Goal: Information Seeking & Learning: Compare options

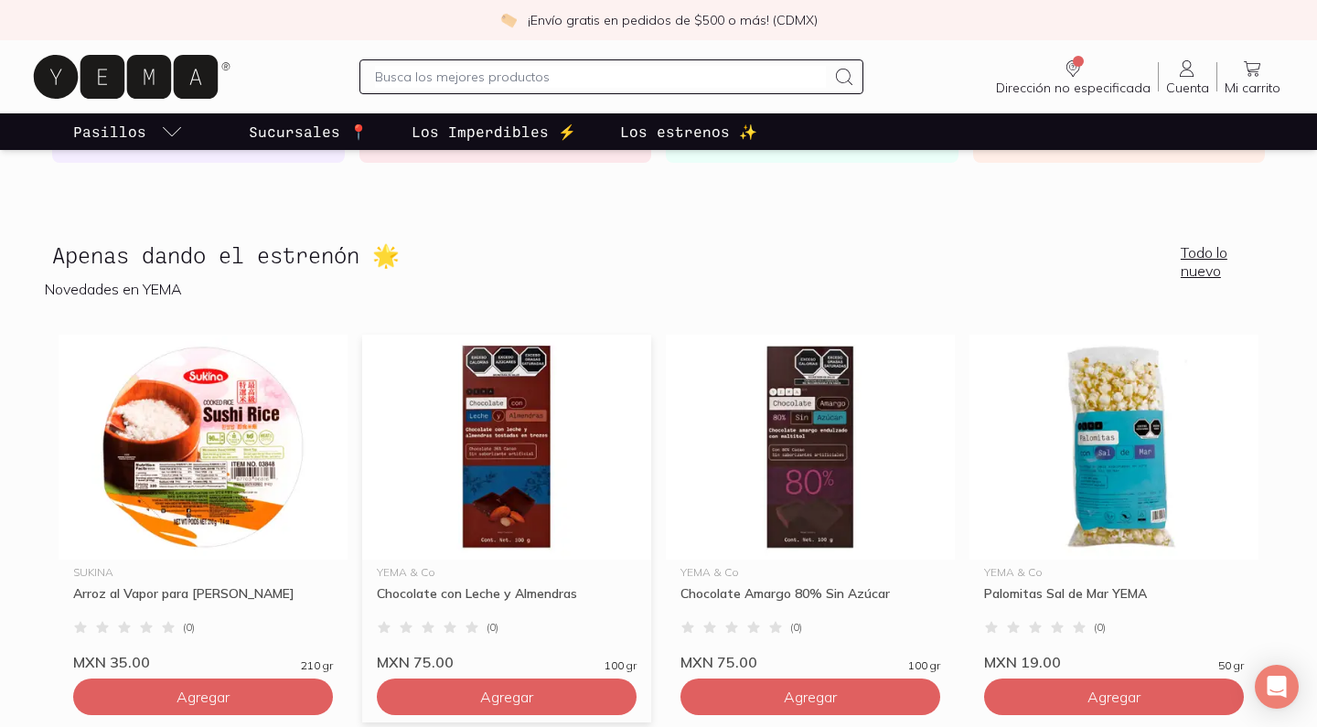
scroll to position [2527, 0]
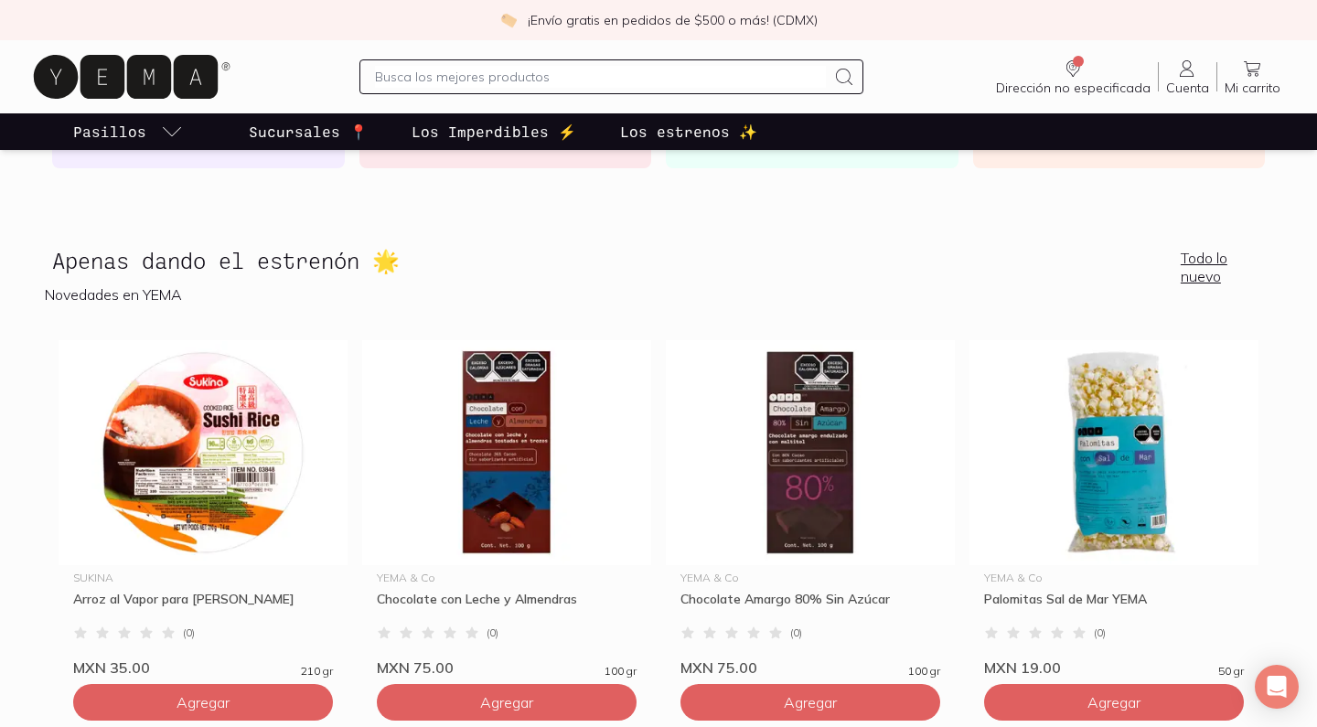
click at [90, 298] on p "Novedades en YEMA" at bounding box center [658, 294] width 1227 height 18
click at [1202, 258] on link "Todo lo nuevo" at bounding box center [1223, 267] width 84 height 37
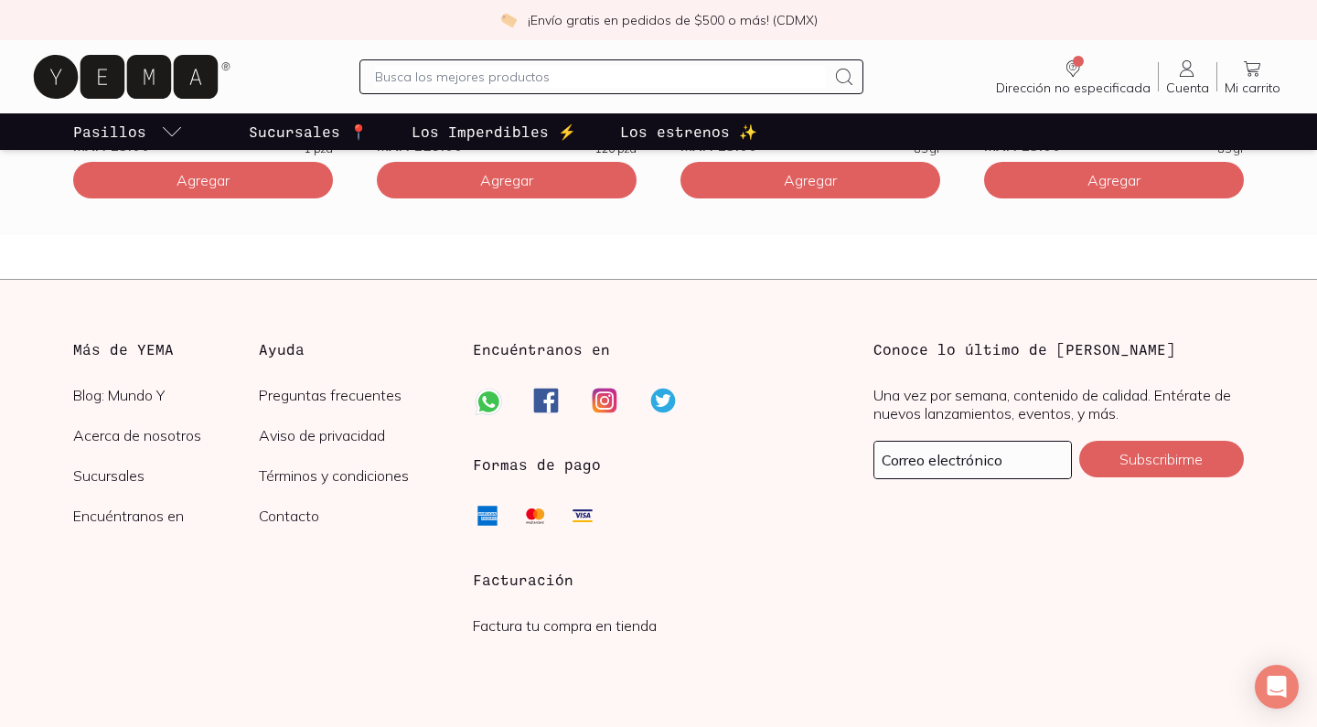
scroll to position [5249, 0]
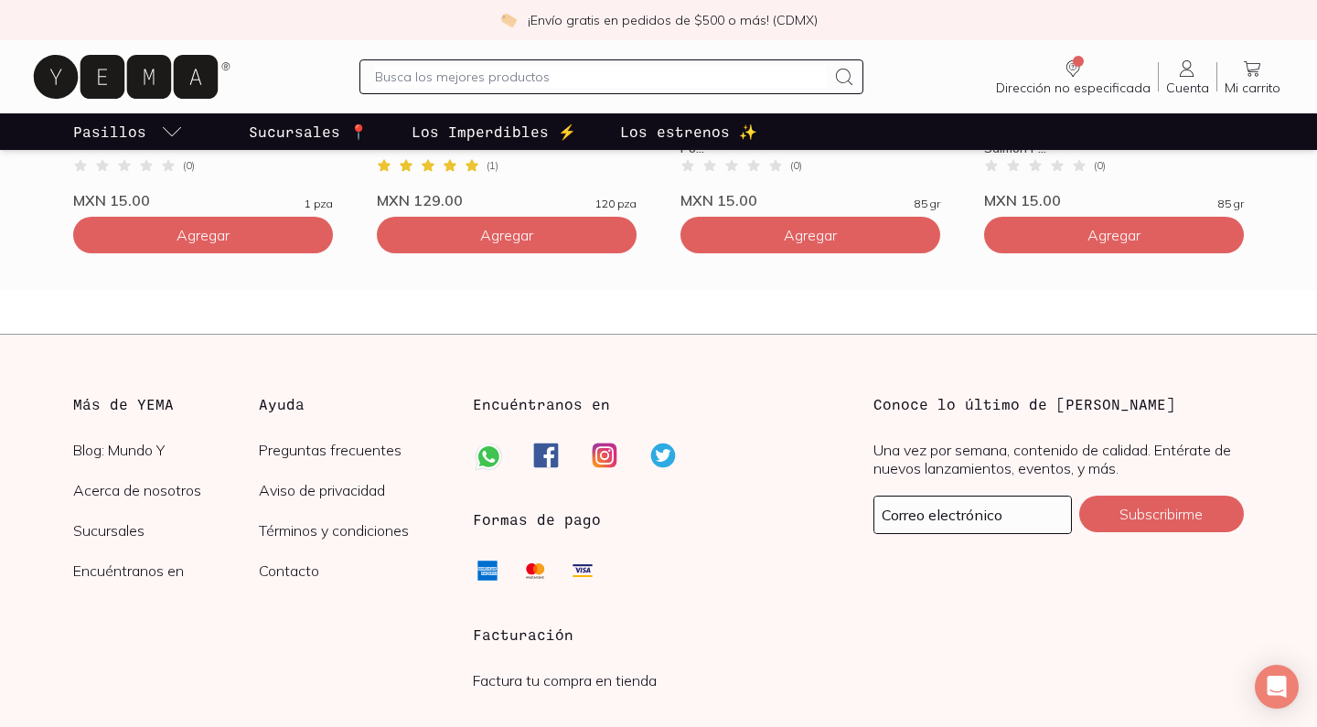
click at [488, 136] on p "Los Imperdibles ⚡️" at bounding box center [494, 132] width 165 height 22
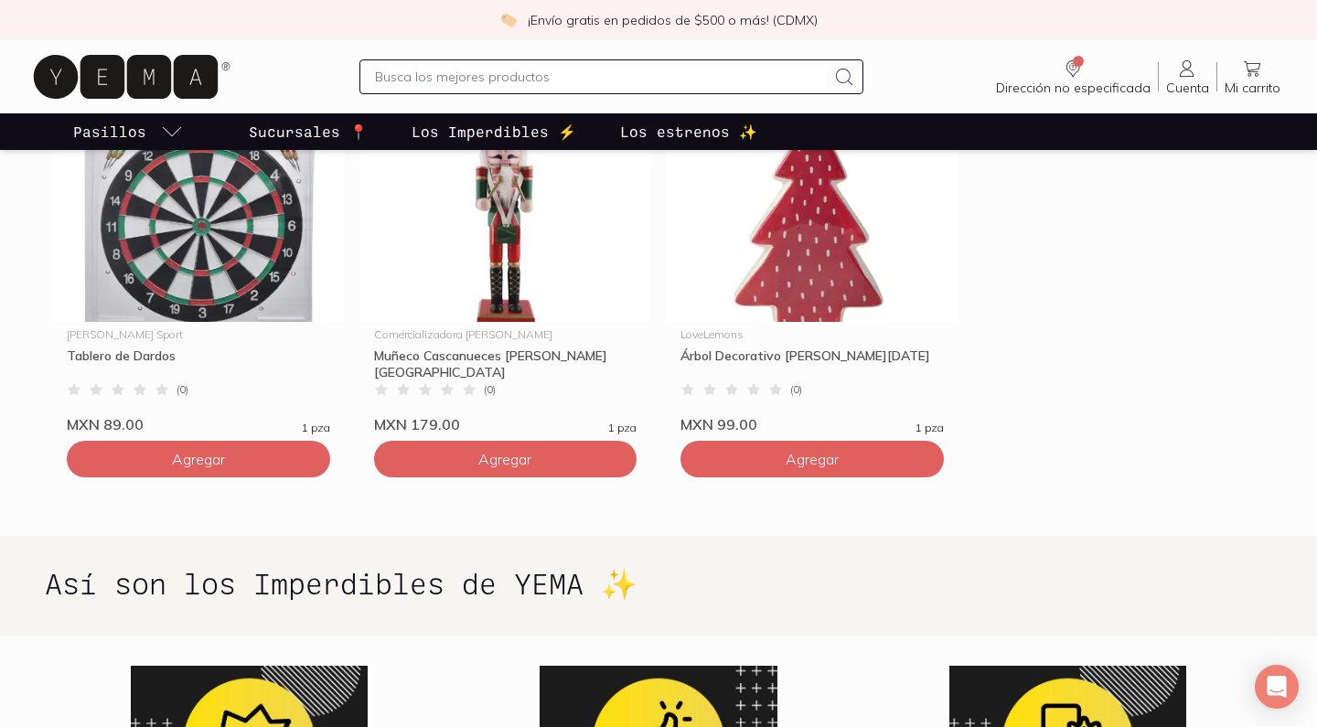
scroll to position [1005, 0]
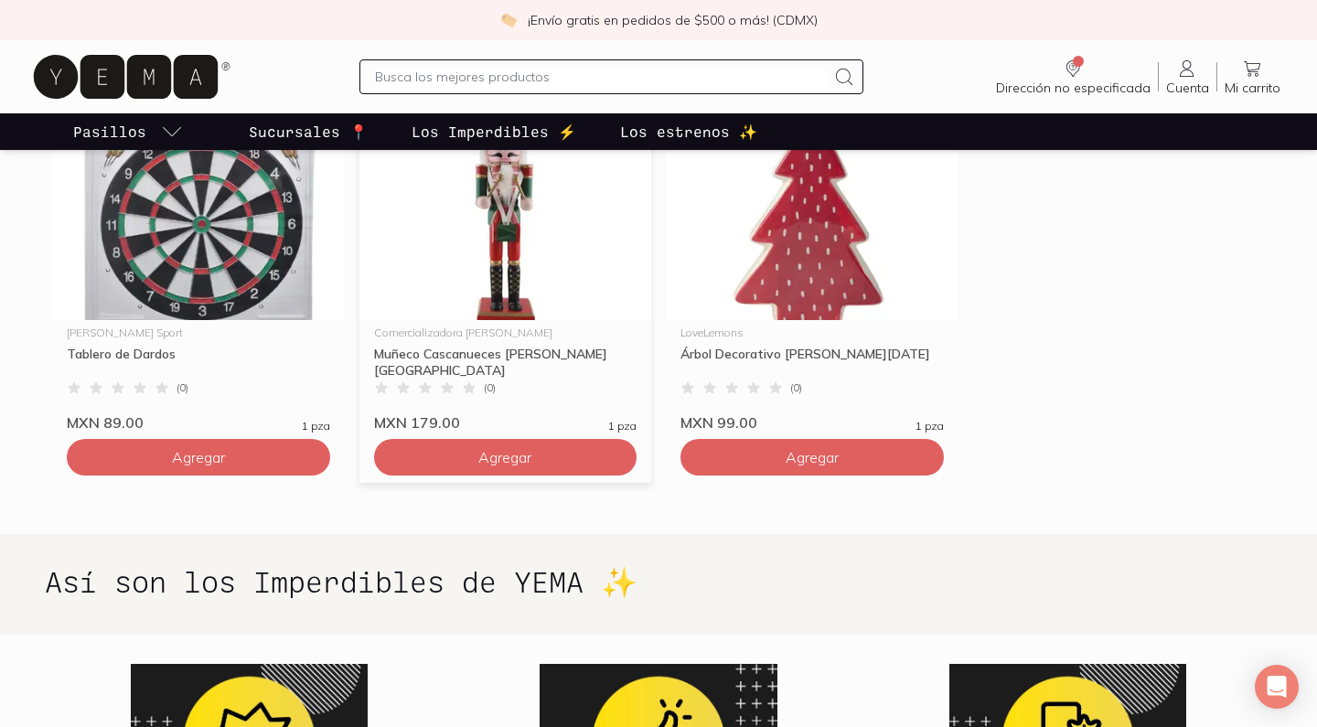
click at [504, 231] on img at bounding box center [505, 207] width 293 height 225
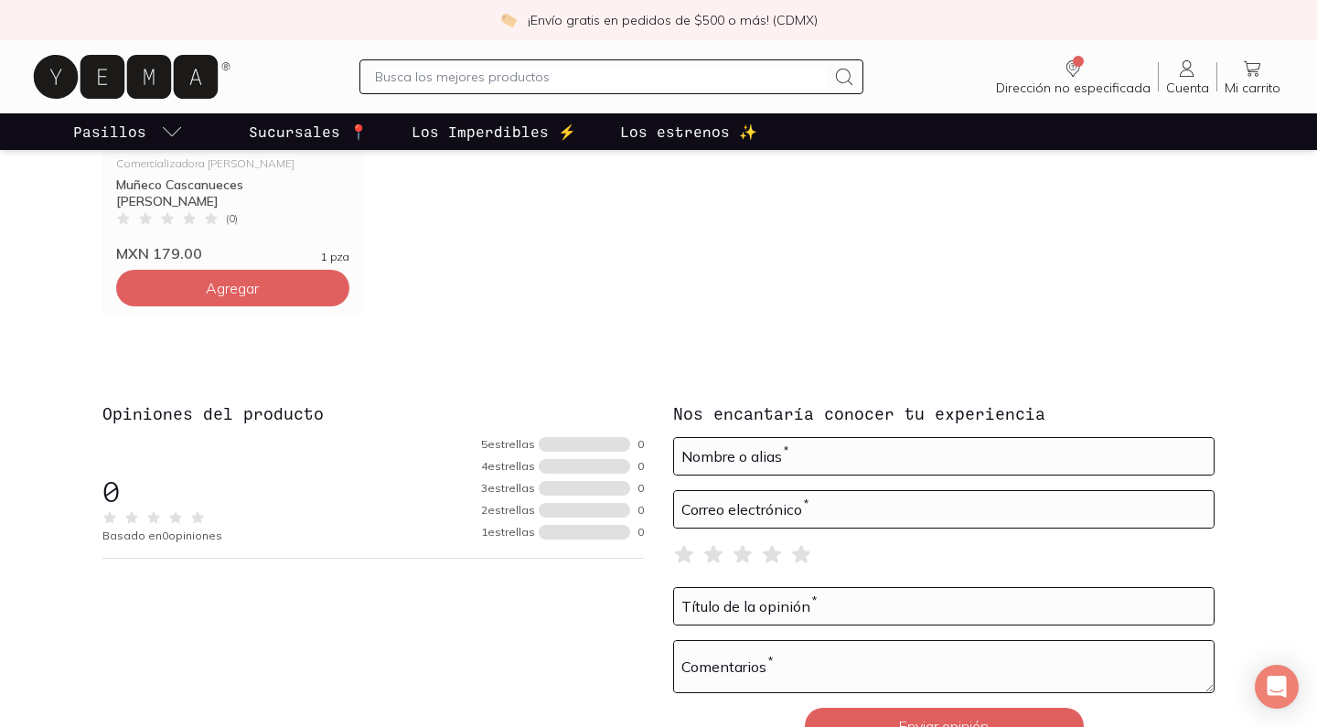
scroll to position [1617, 0]
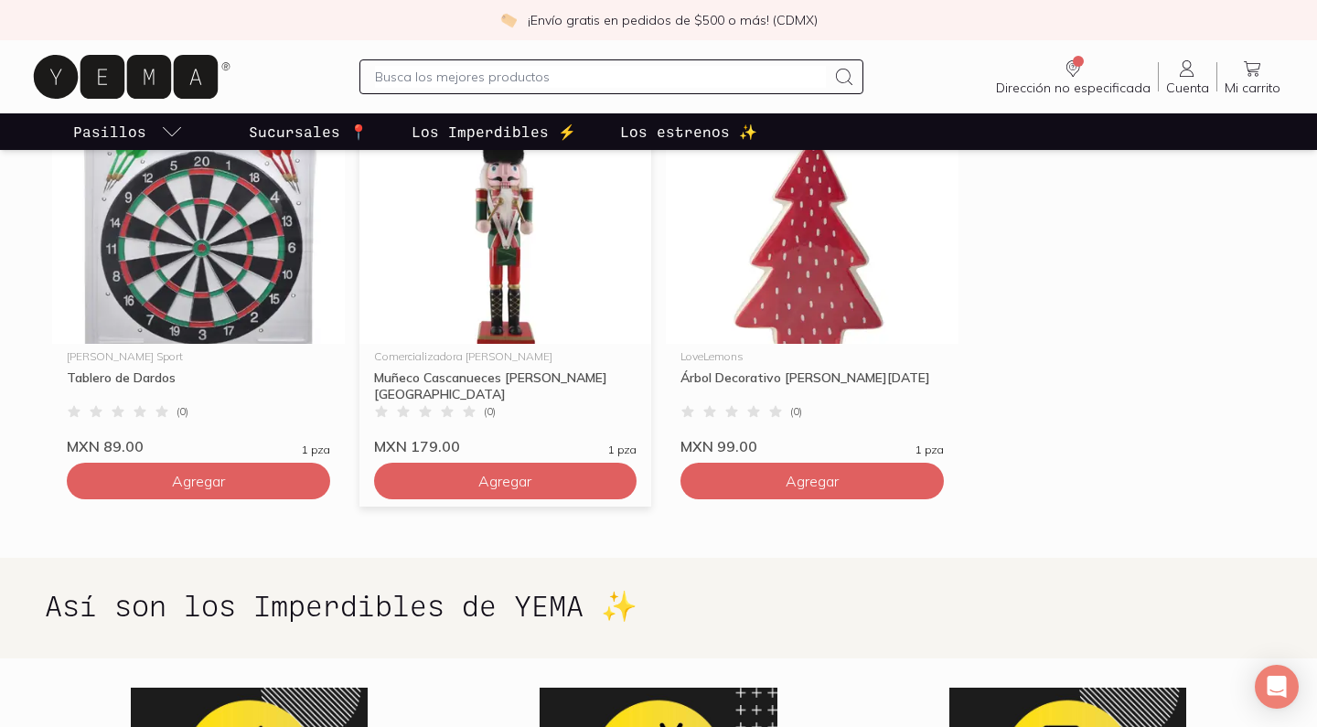
scroll to position [978, 0]
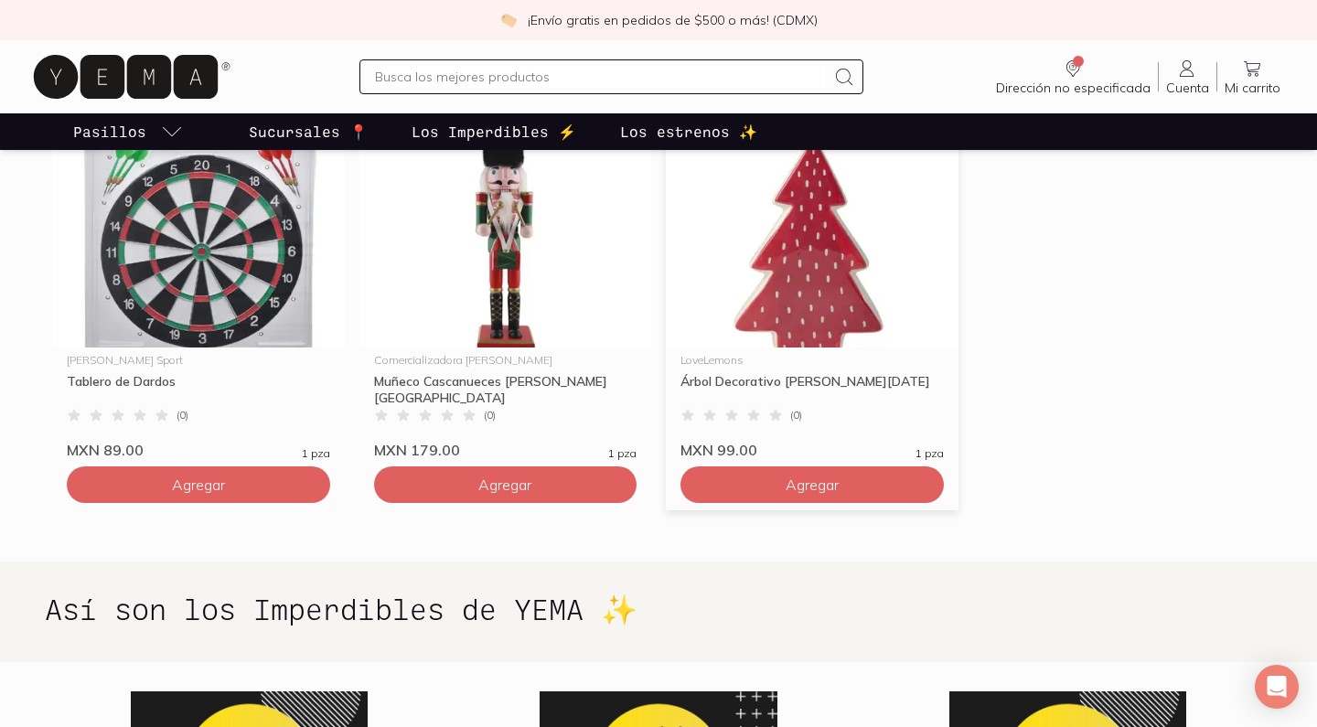
click at [768, 277] on img at bounding box center [812, 235] width 293 height 225
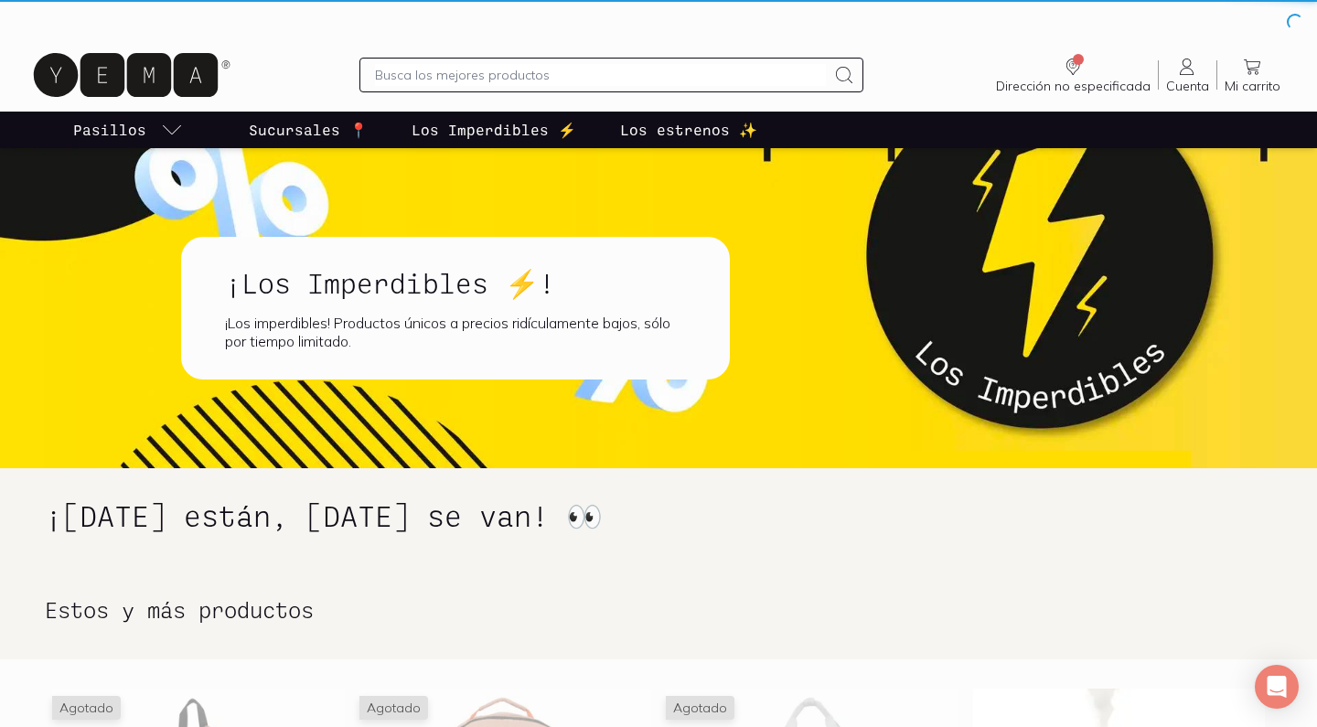
scroll to position [978, 0]
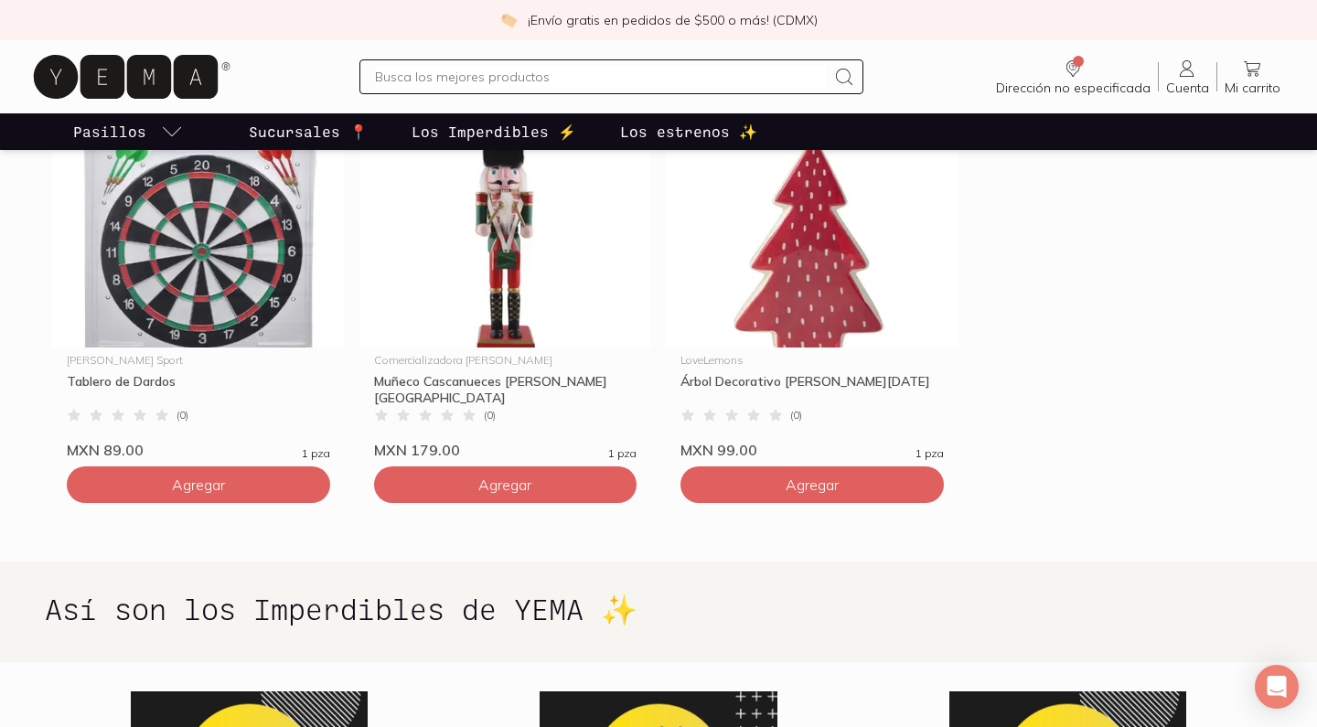
click at [672, 132] on p "Los estrenos ✨" at bounding box center [688, 132] width 137 height 22
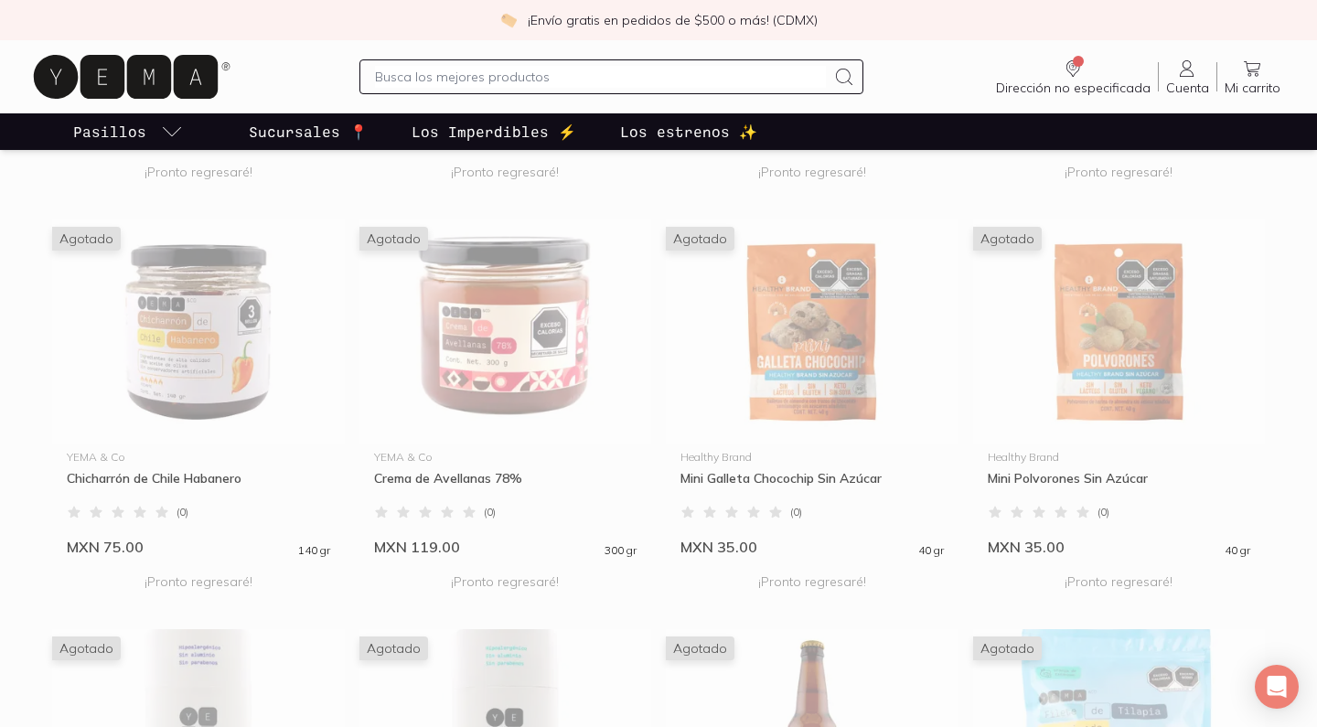
scroll to position [2159, 0]
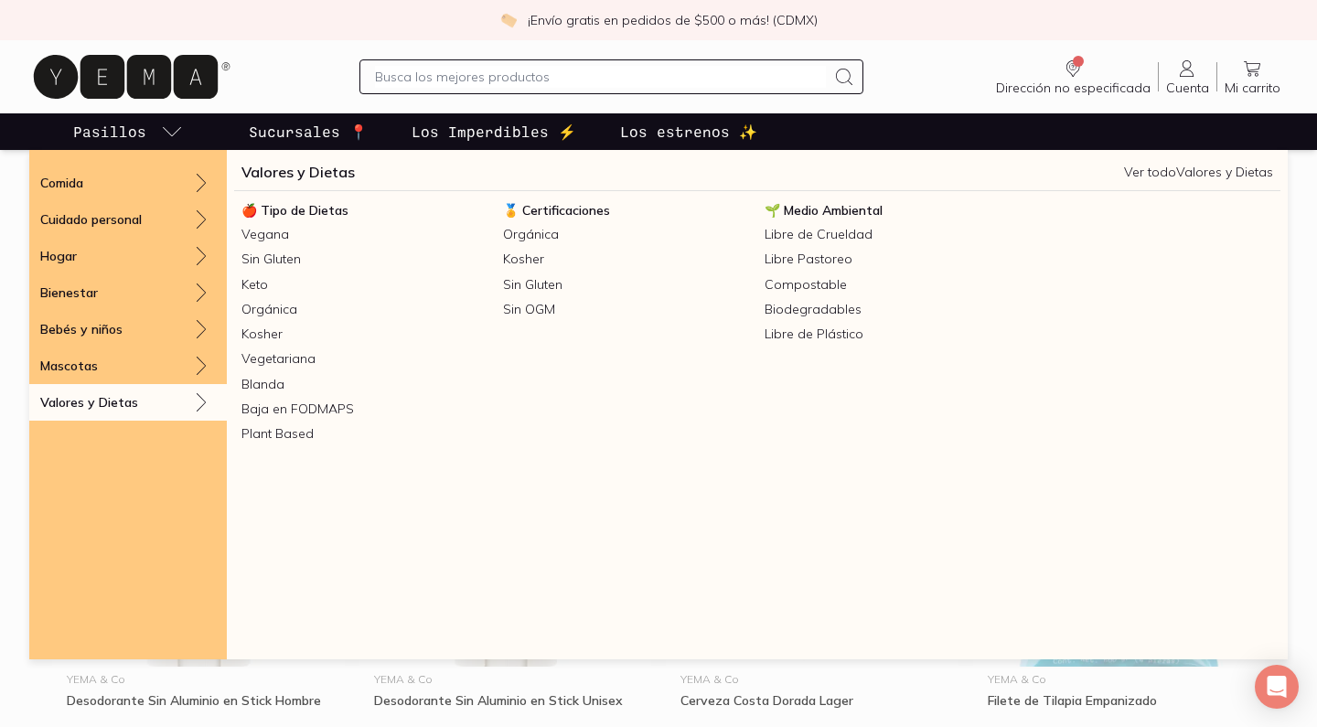
click at [278, 172] on link "Valores y Dietas" at bounding box center [297, 172] width 113 height 22
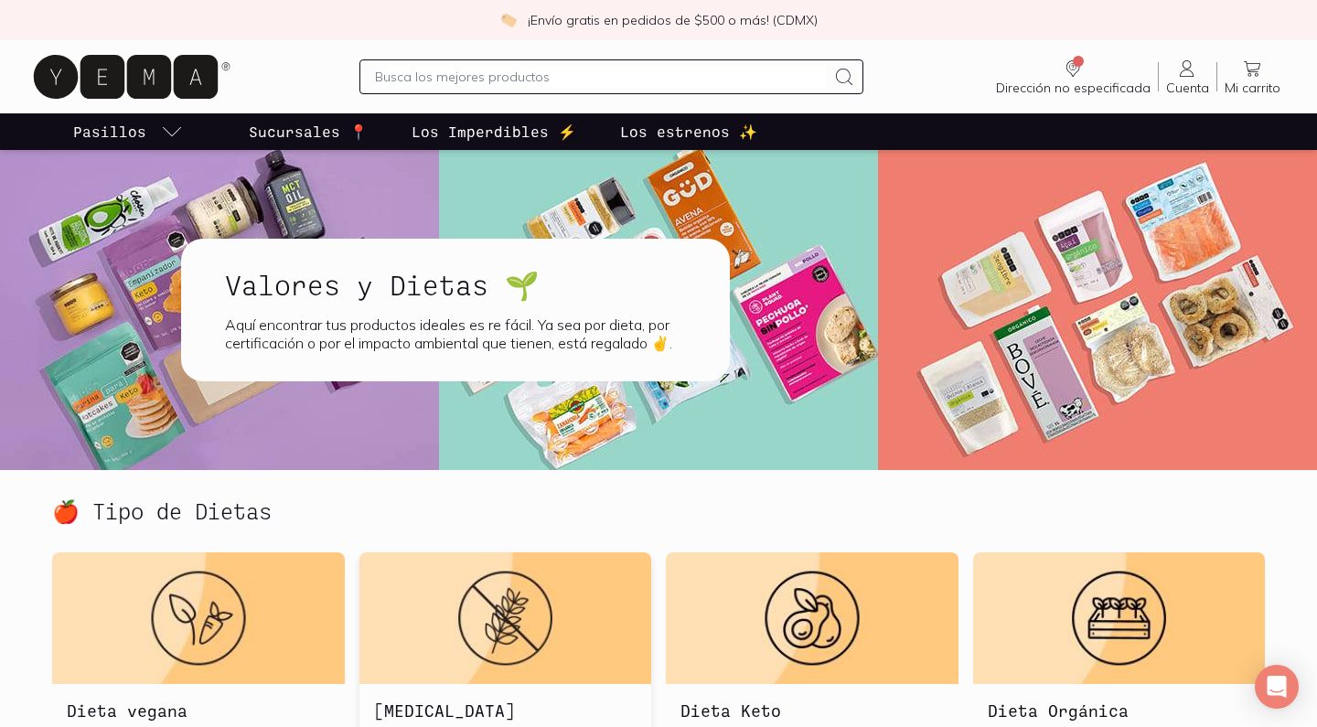
click at [506, 568] on img at bounding box center [505, 618] width 293 height 132
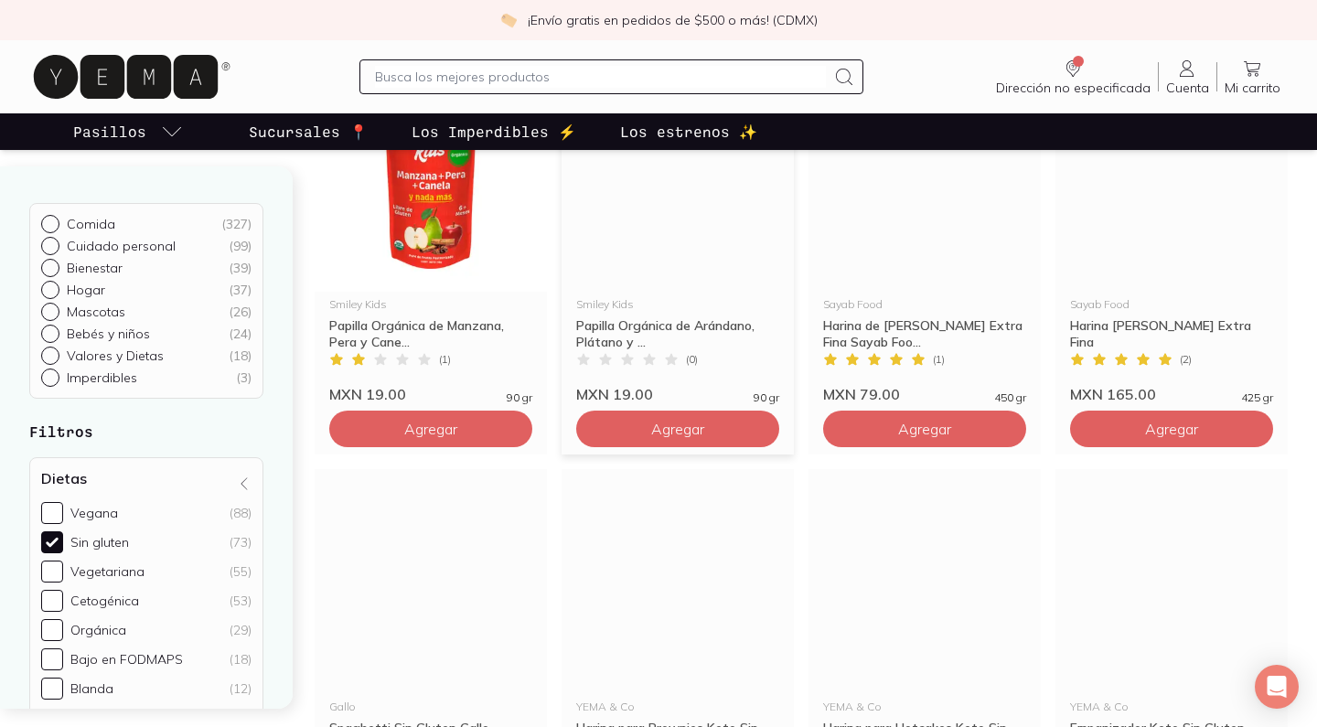
scroll to position [2830, 0]
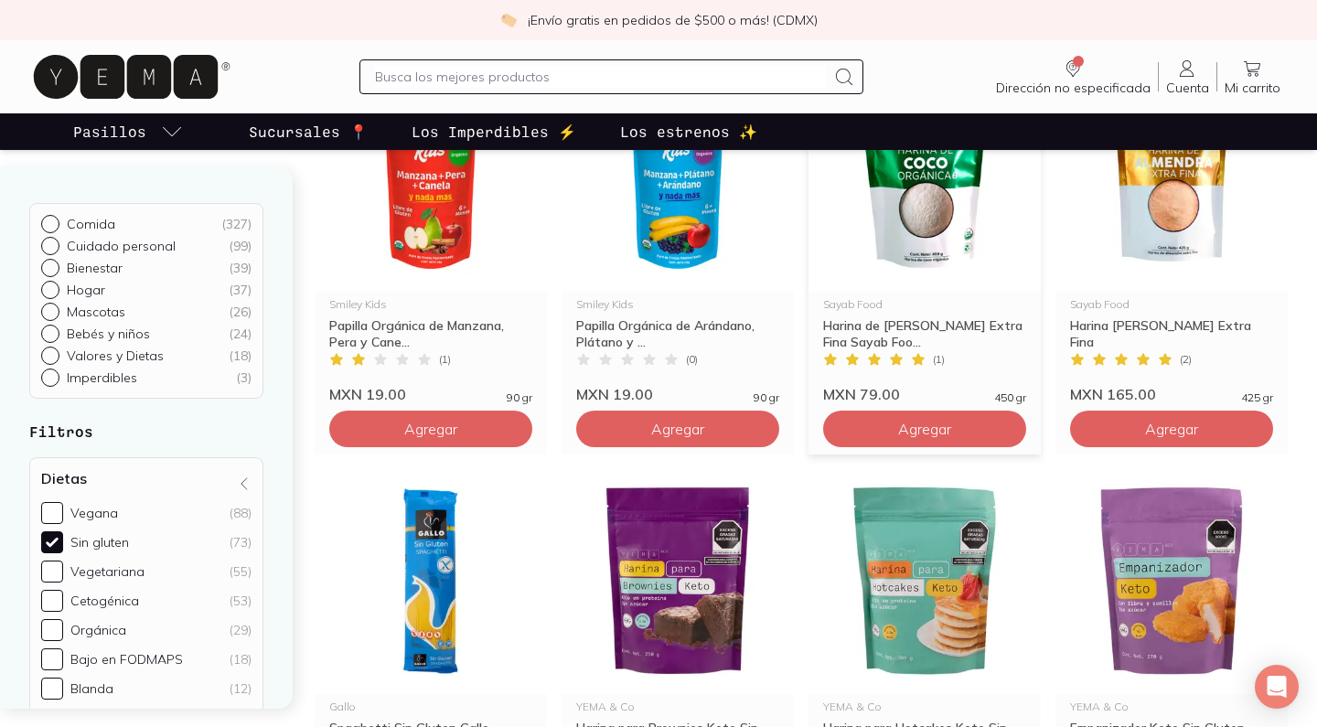
click at [910, 209] on img at bounding box center [925, 179] width 232 height 225
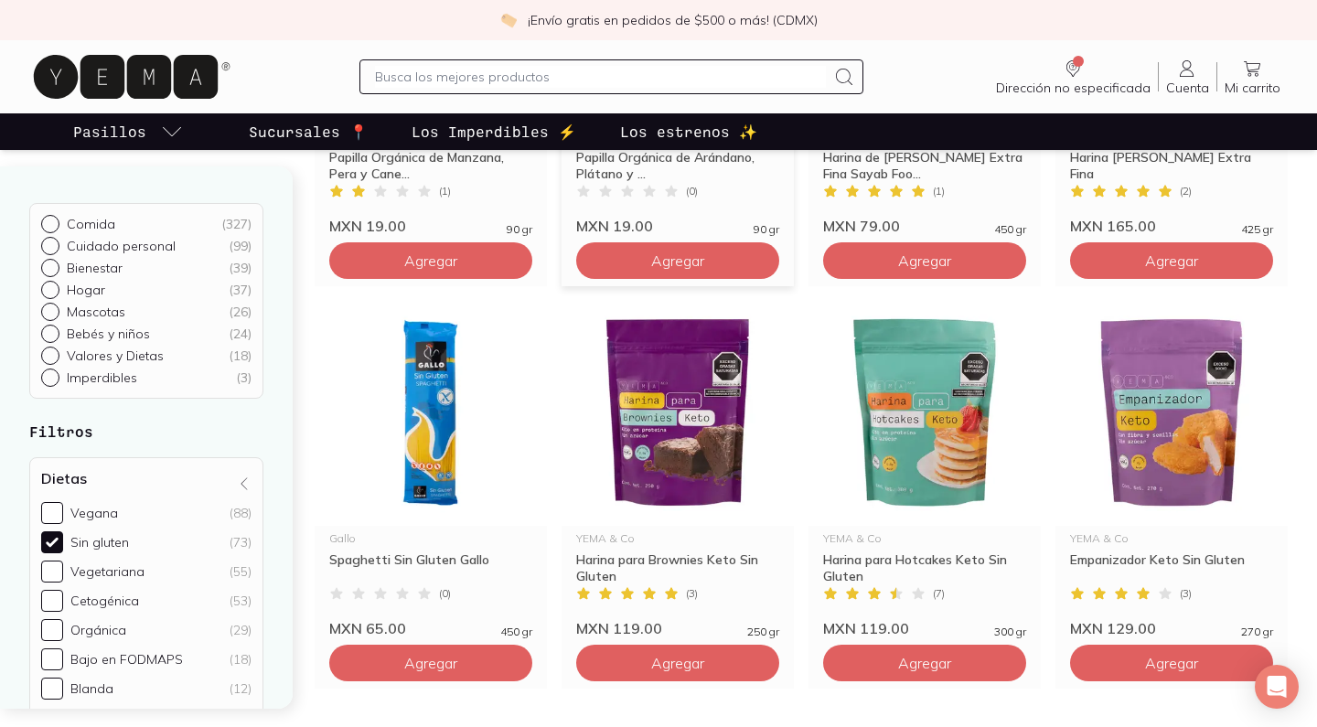
scroll to position [3067, 0]
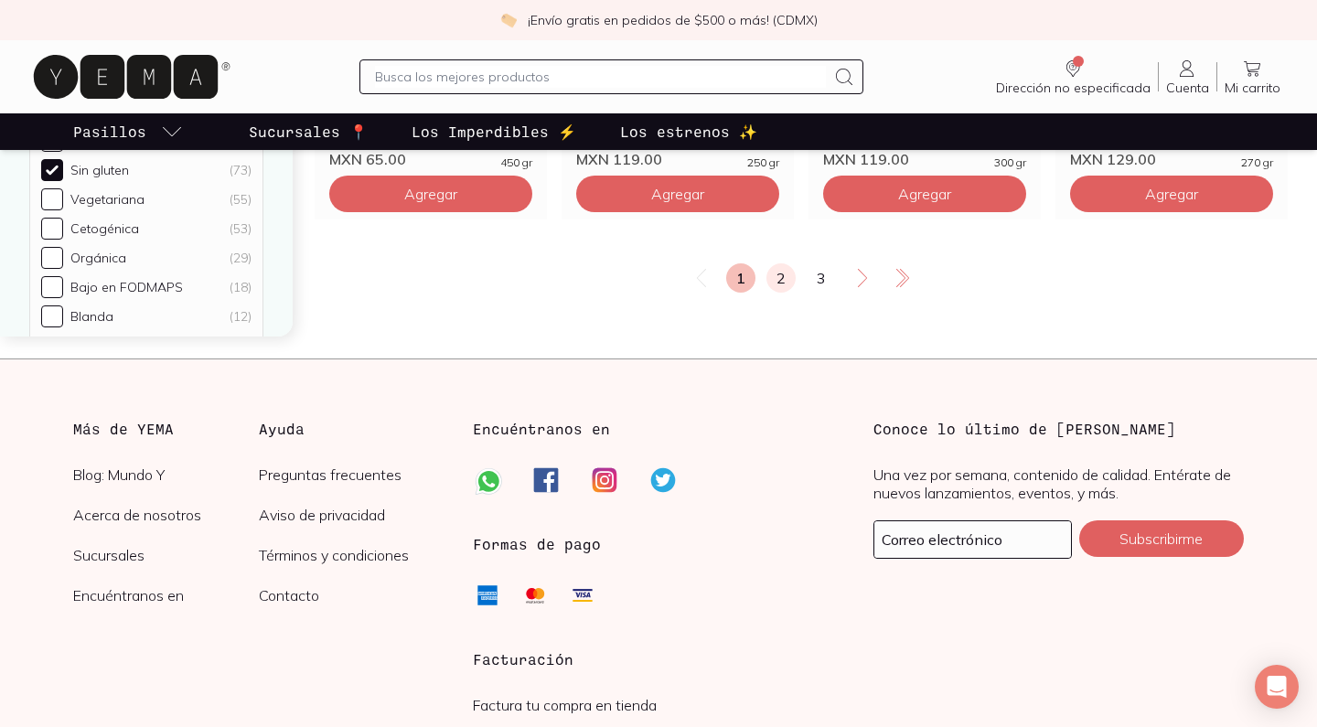
click at [777, 283] on link "2" at bounding box center [780, 277] width 29 height 29
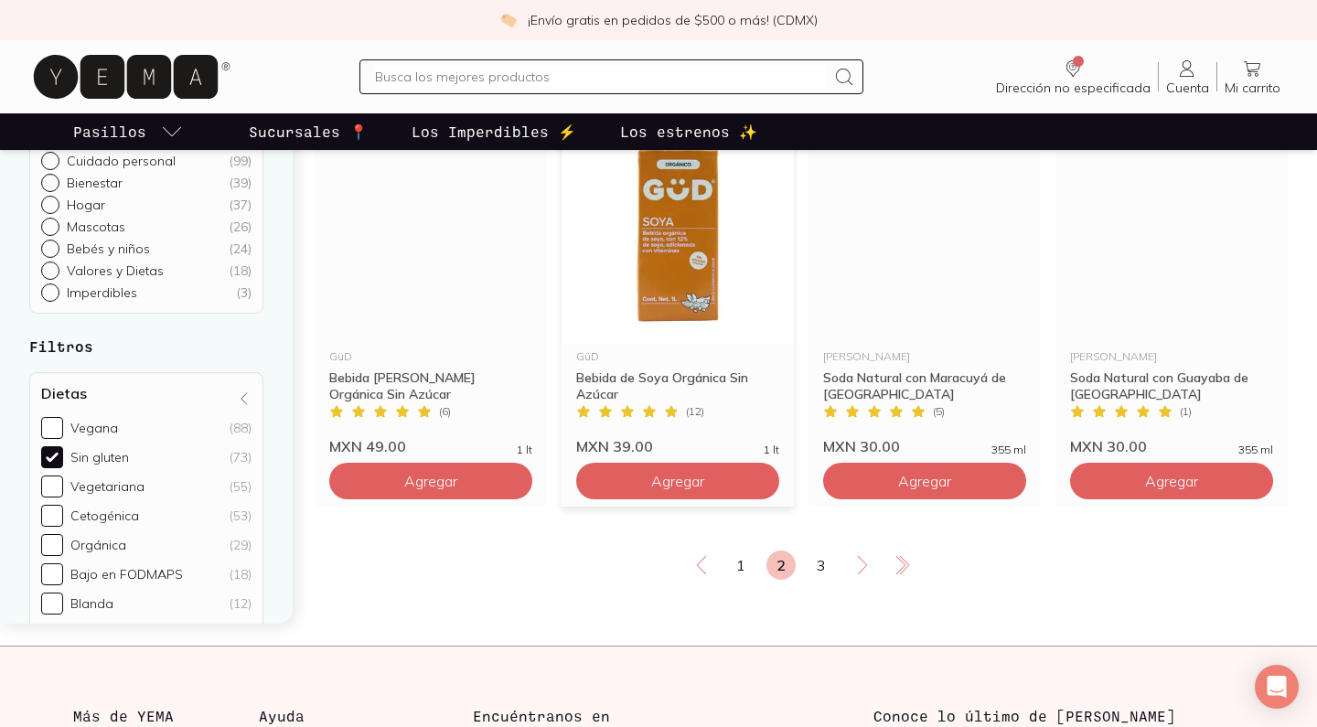
scroll to position [3181, 0]
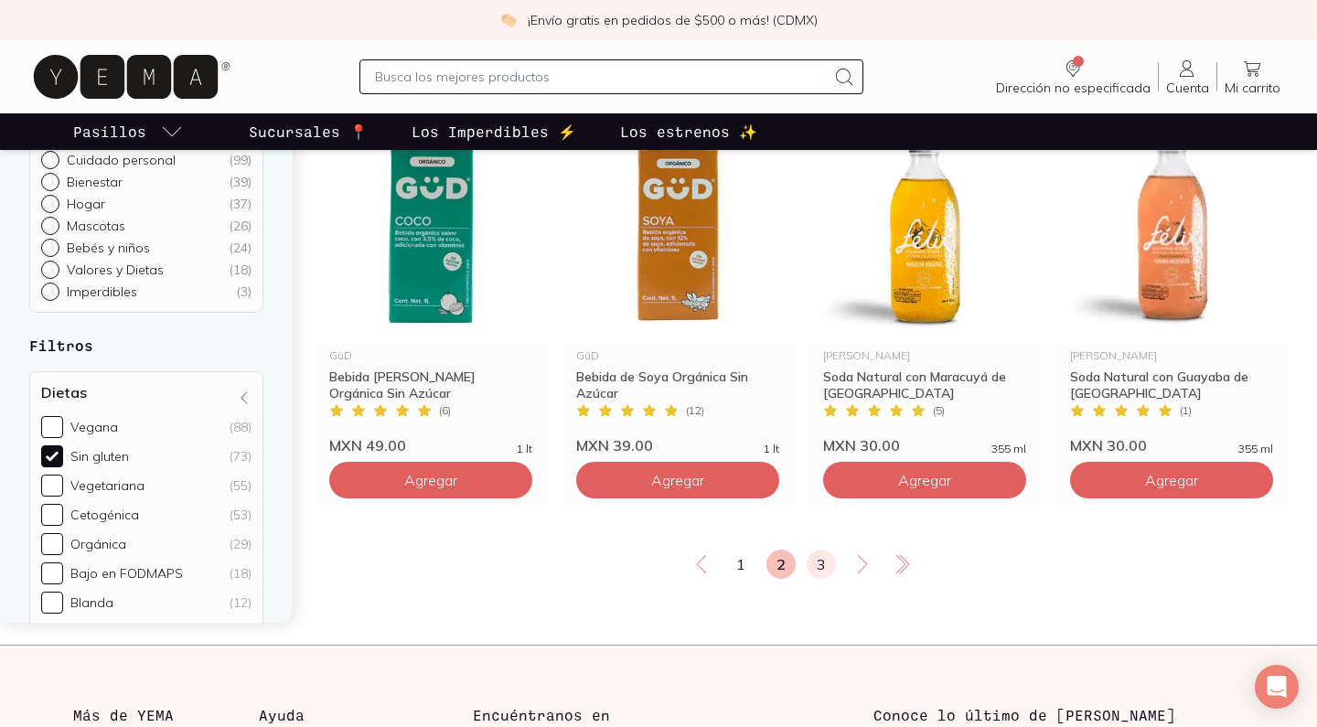
click at [822, 562] on link "3" at bounding box center [821, 564] width 29 height 29
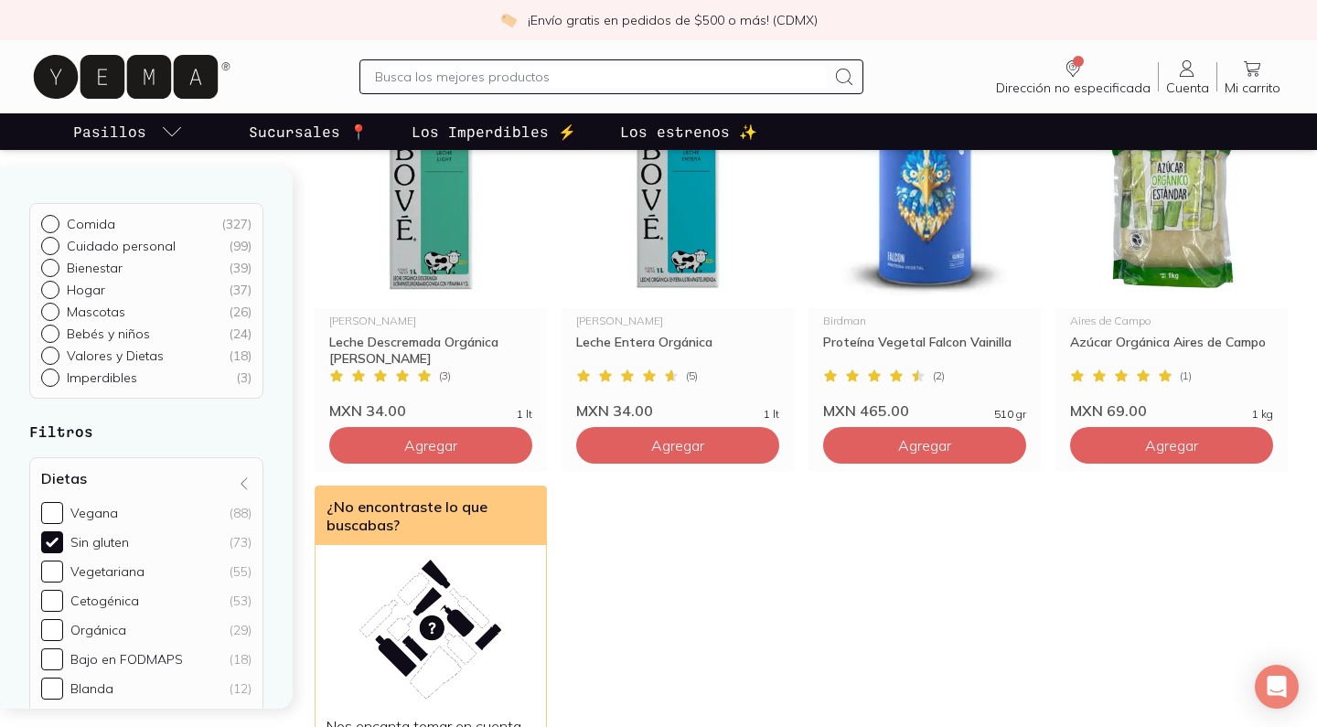
scroll to position [795, 0]
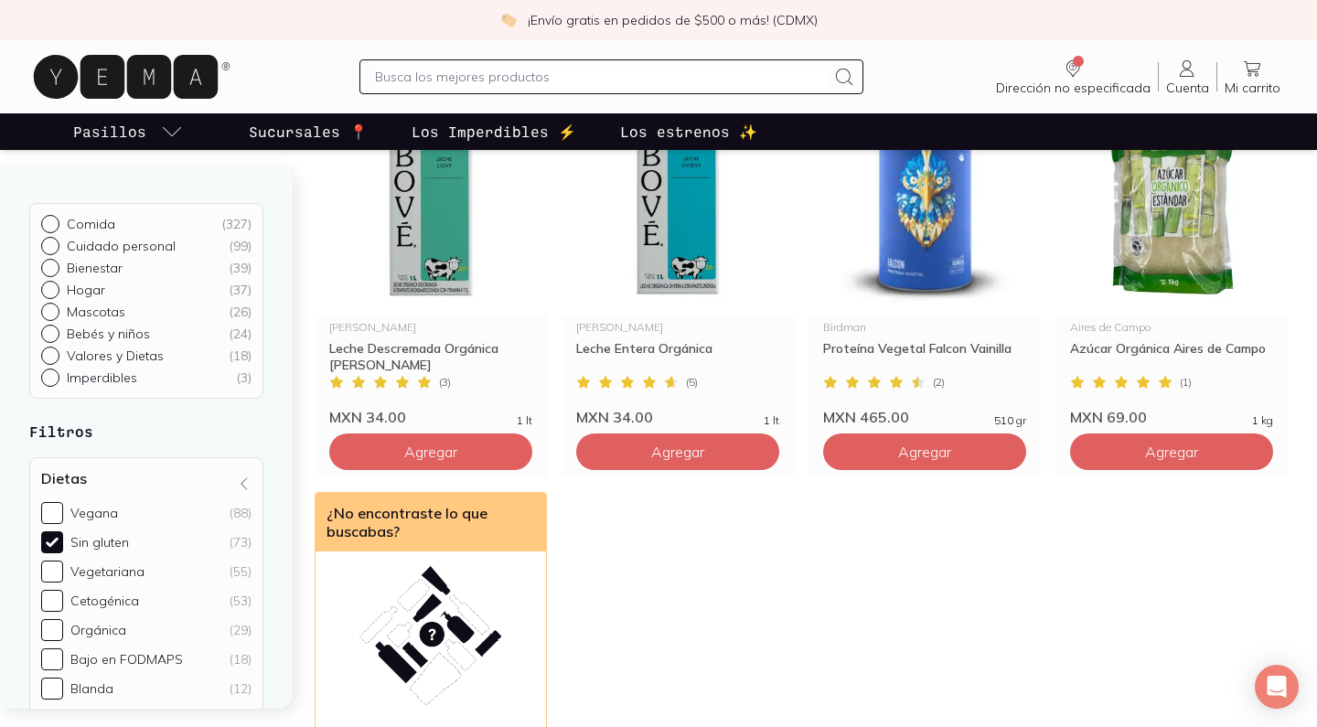
click at [91, 503] on label "Vegana (88)" at bounding box center [146, 513] width 210 height 22
click at [63, 503] on input "Vegana (88)" at bounding box center [52, 513] width 22 height 22
checkbox input "true"
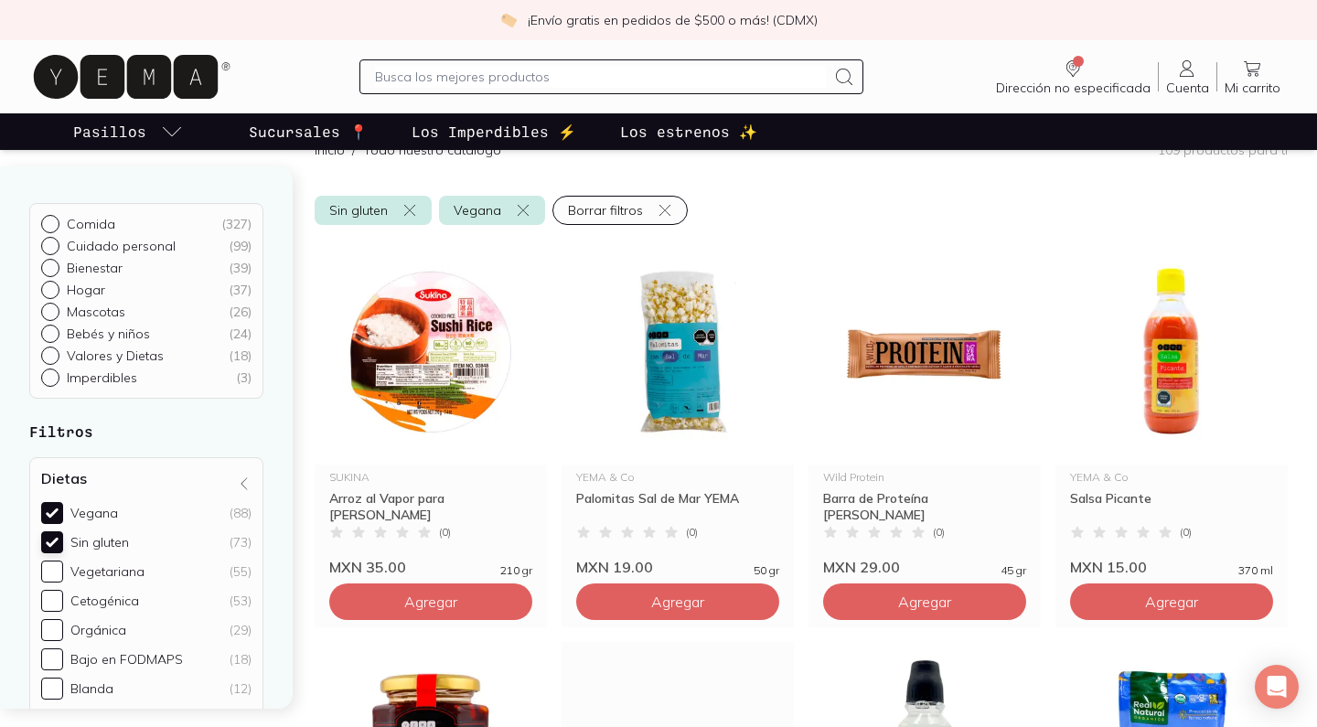
scroll to position [223, 0]
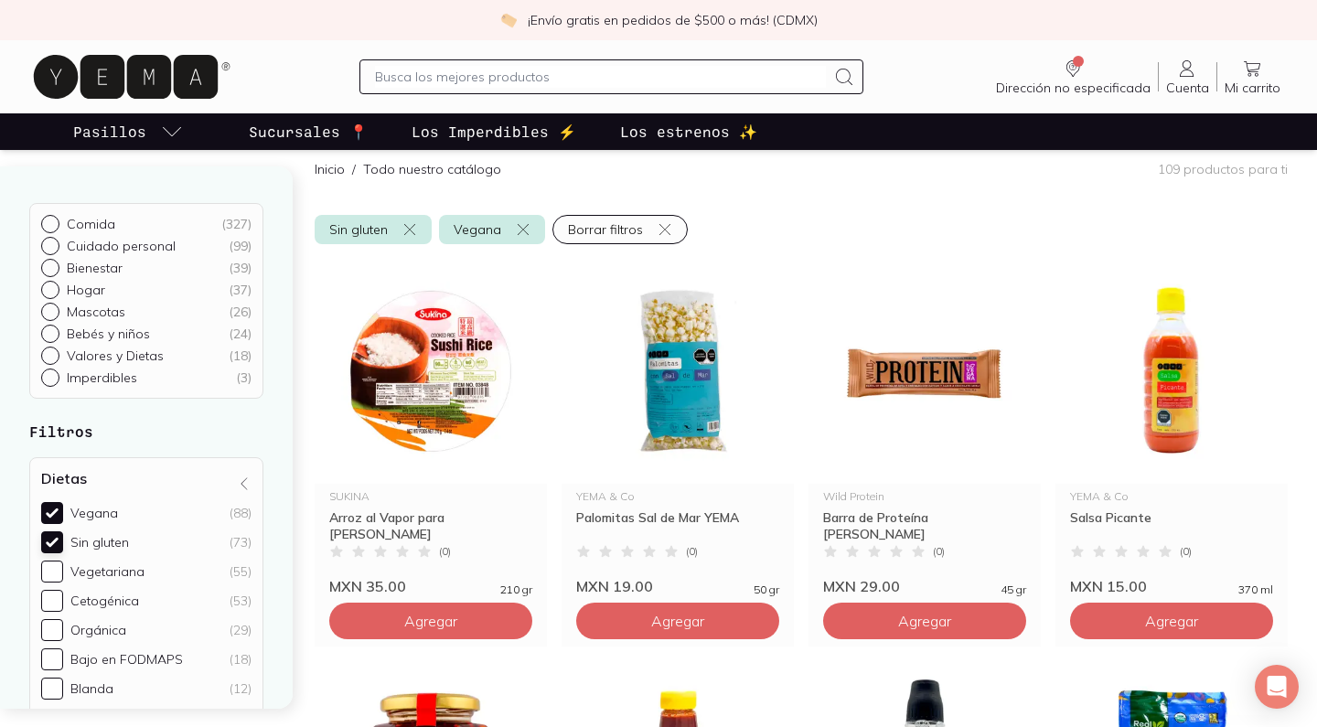
click at [50, 543] on input "Sin gluten (73)" at bounding box center [52, 542] width 22 height 22
checkbox input "false"
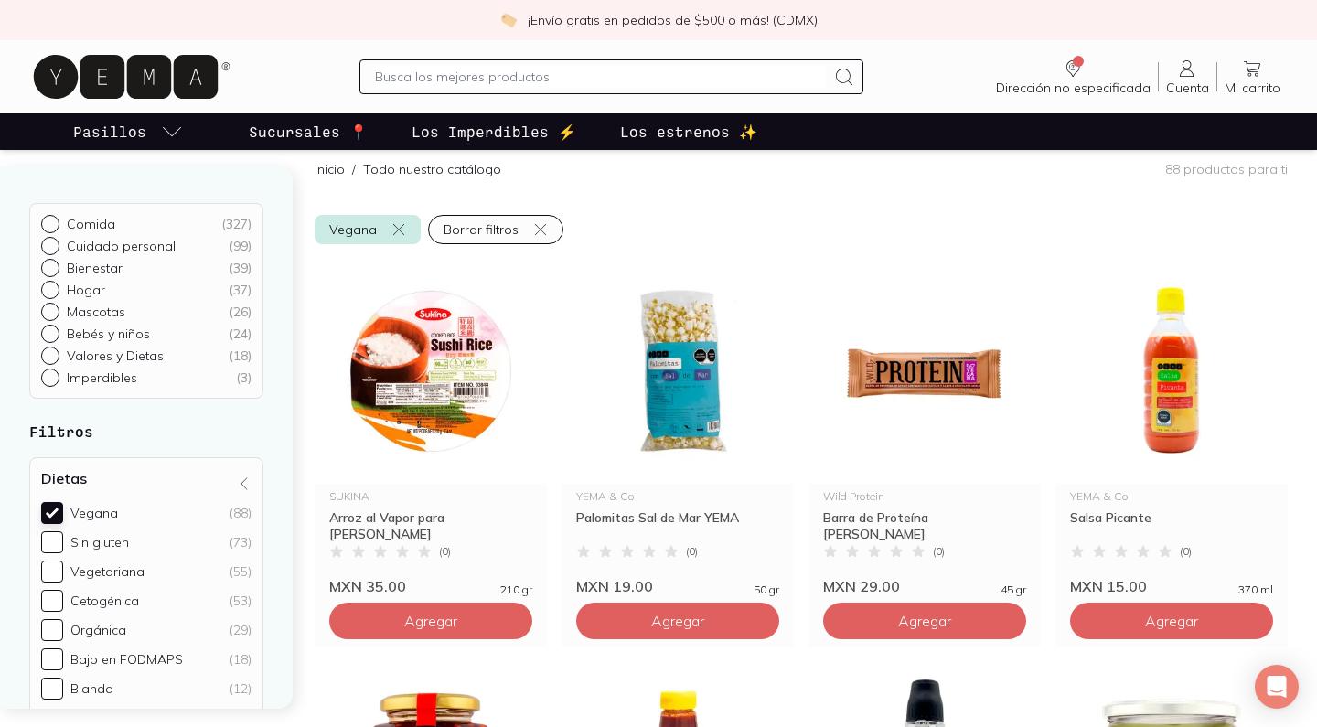
click at [47, 515] on input "Vegana (88)" at bounding box center [52, 513] width 22 height 22
checkbox input "false"
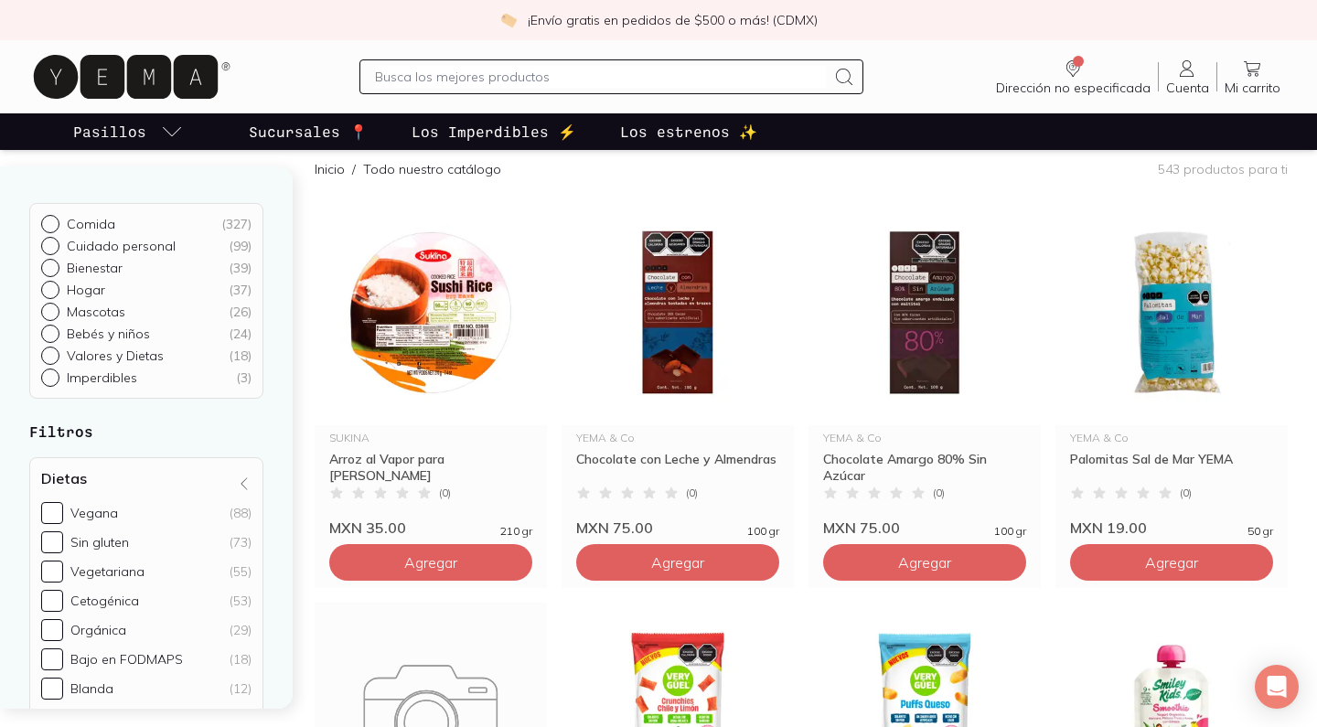
click at [56, 211] on div "Comida ( 327 ) Cuidado personal ( 99 ) Bienestar ( 39 ) Hogar ( 37 ) Mascotas (…" at bounding box center [146, 301] width 234 height 196
click at [51, 222] on input "Comida ( 327 )" at bounding box center [48, 222] width 15 height 15
radio input "true"
click at [51, 222] on input "Comida ( 327 )" at bounding box center [48, 222] width 15 height 15
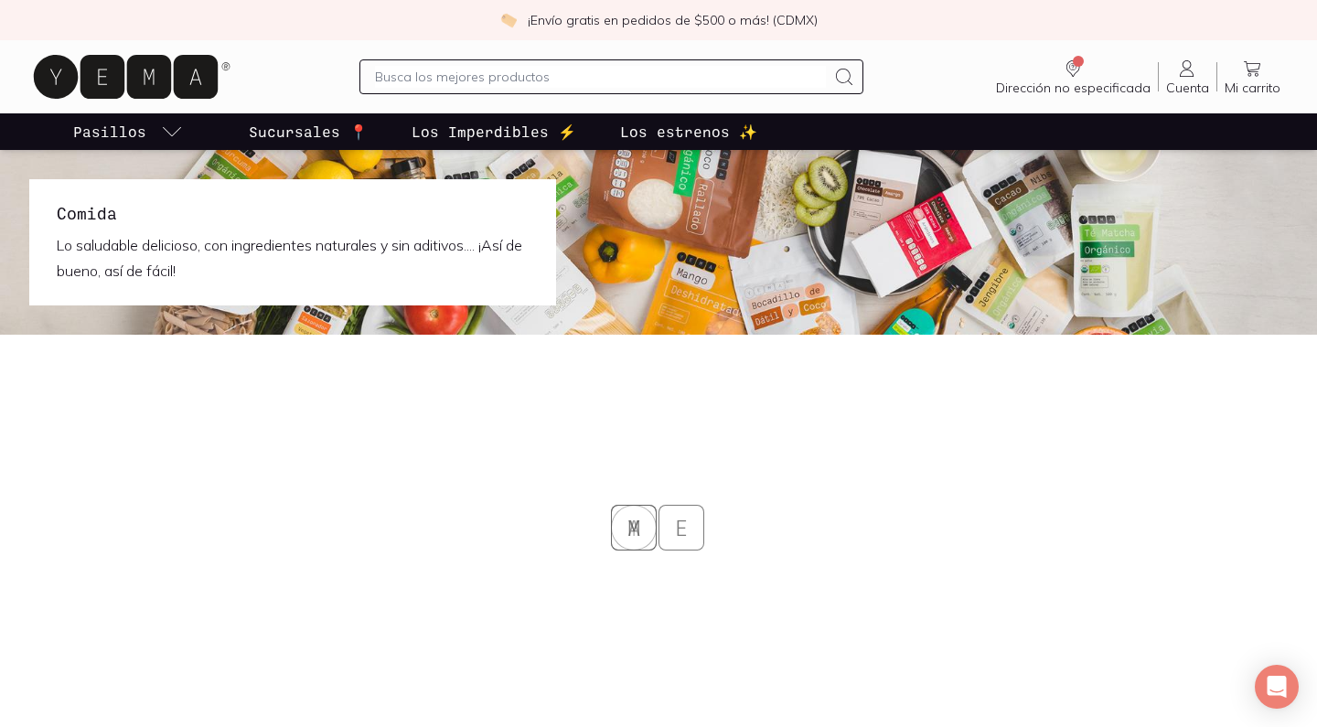
click at [51, 222] on div "Comida Lo saludable delicioso, con ingredientes naturales y sin aditivos.... ¡A…" at bounding box center [292, 242] width 527 height 126
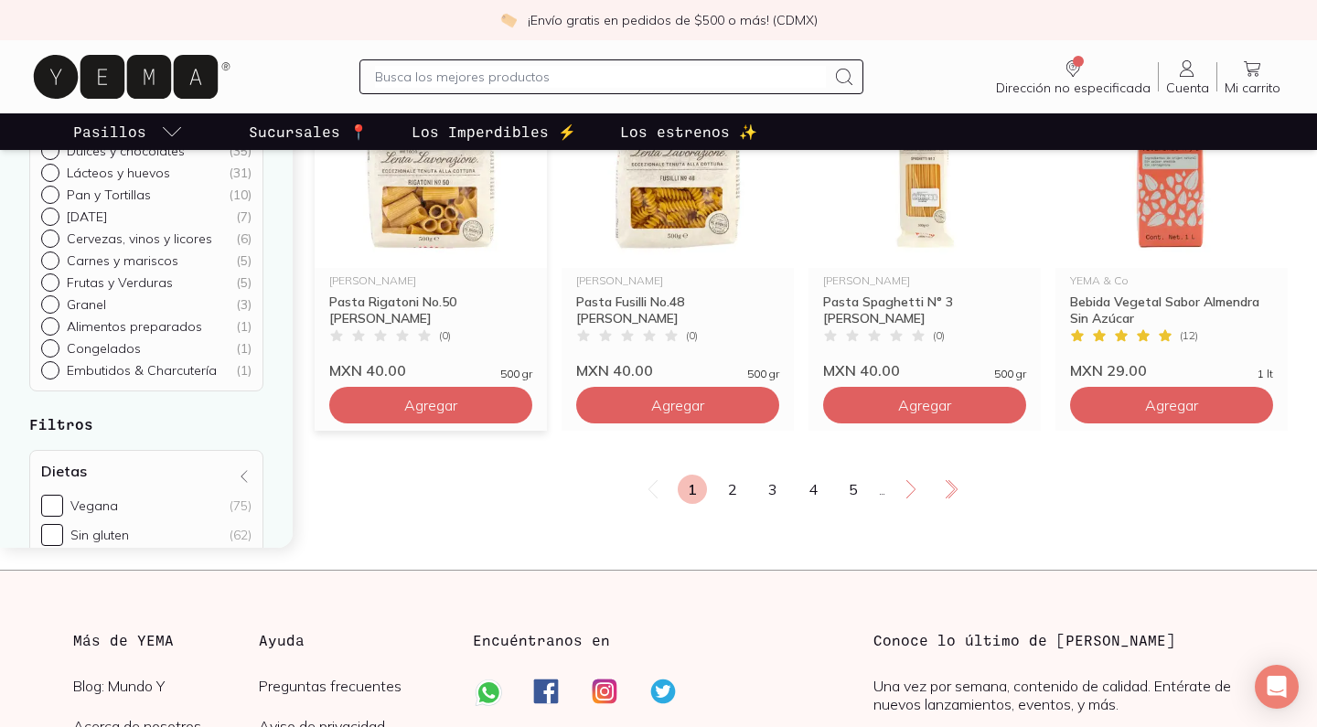
scroll to position [3199, 0]
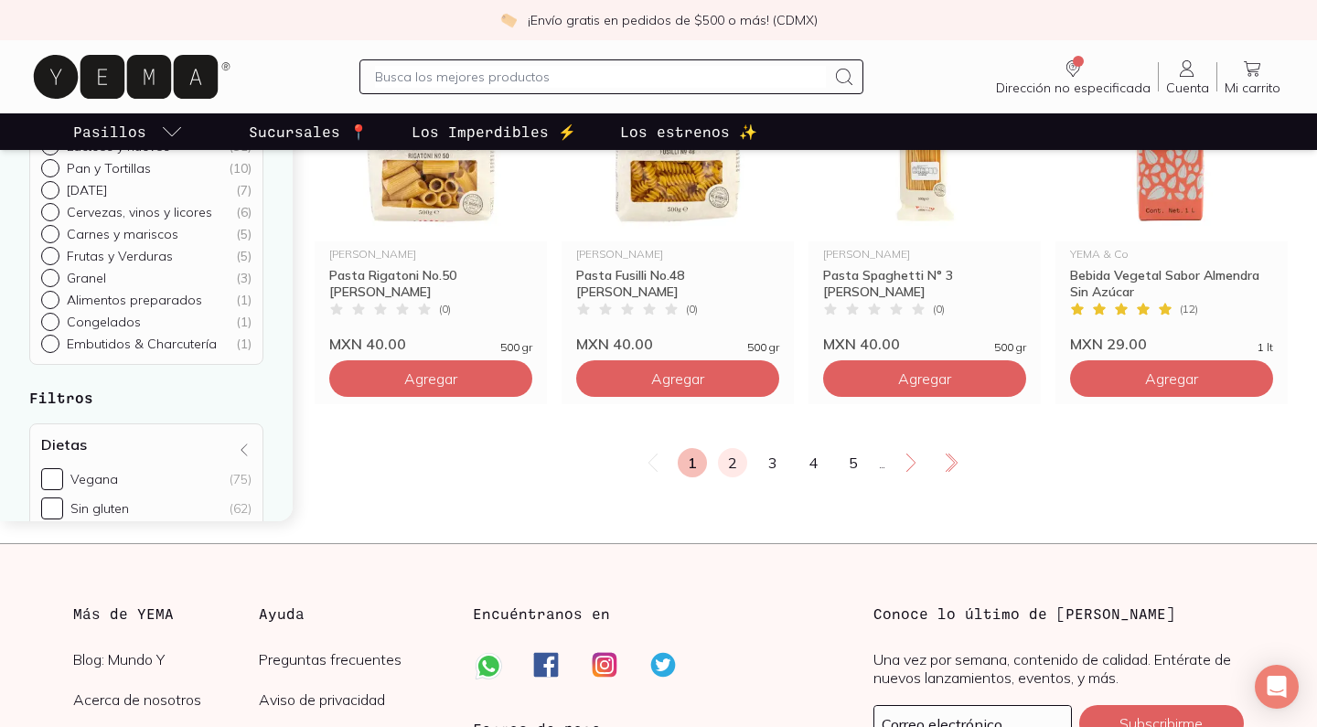
click at [734, 458] on link "2" at bounding box center [732, 462] width 29 height 29
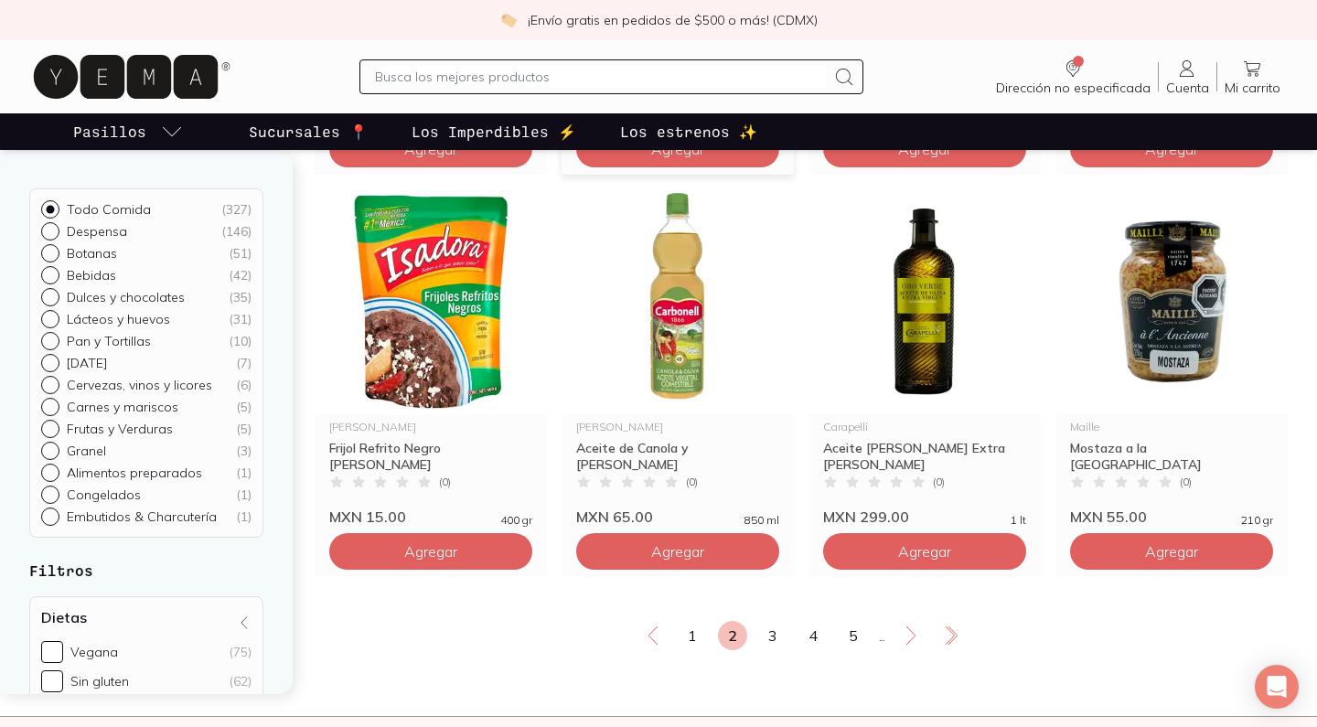
scroll to position [3080, 0]
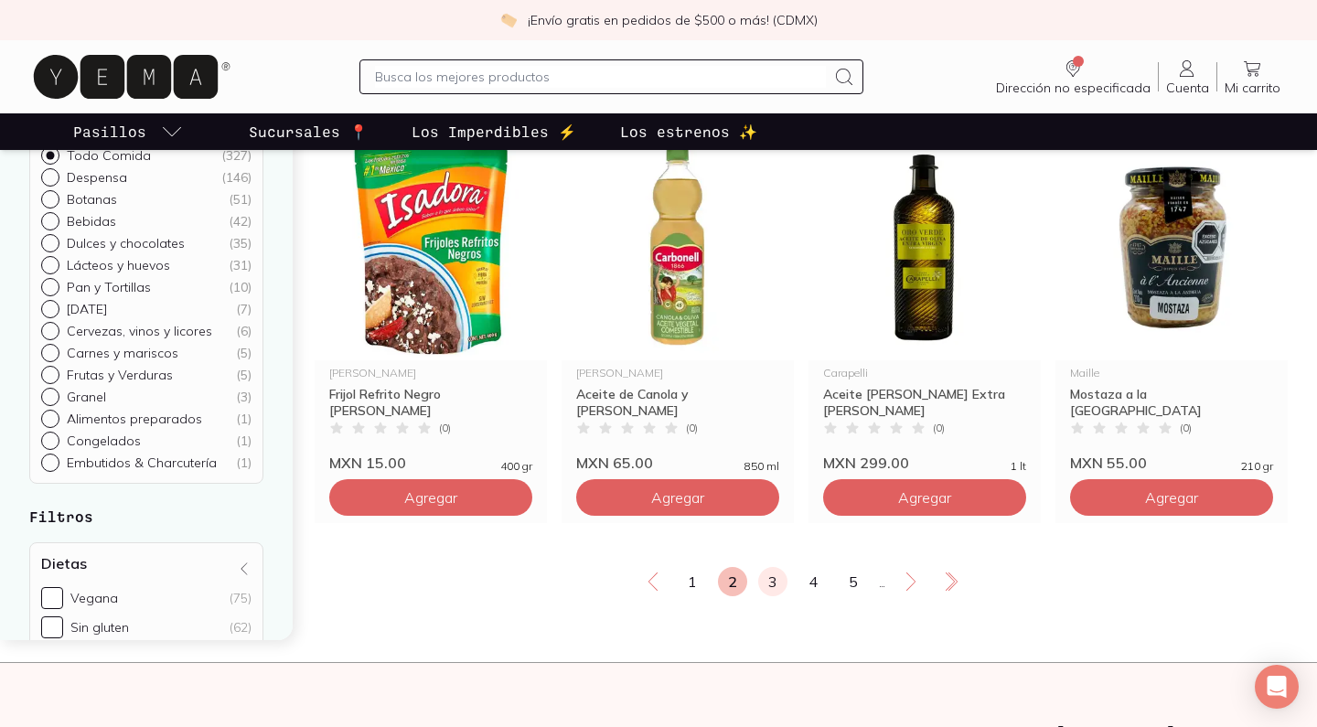
click at [765, 584] on link "3" at bounding box center [772, 581] width 29 height 29
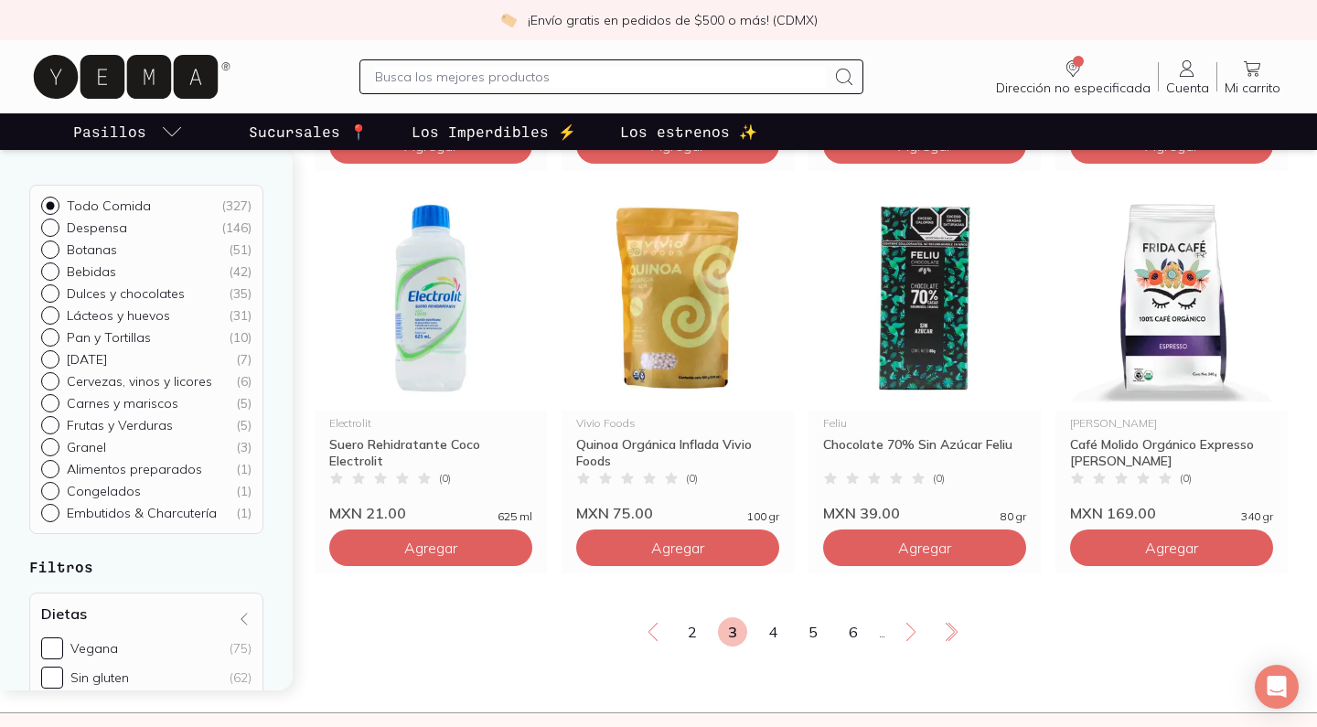
scroll to position [3037, 0]
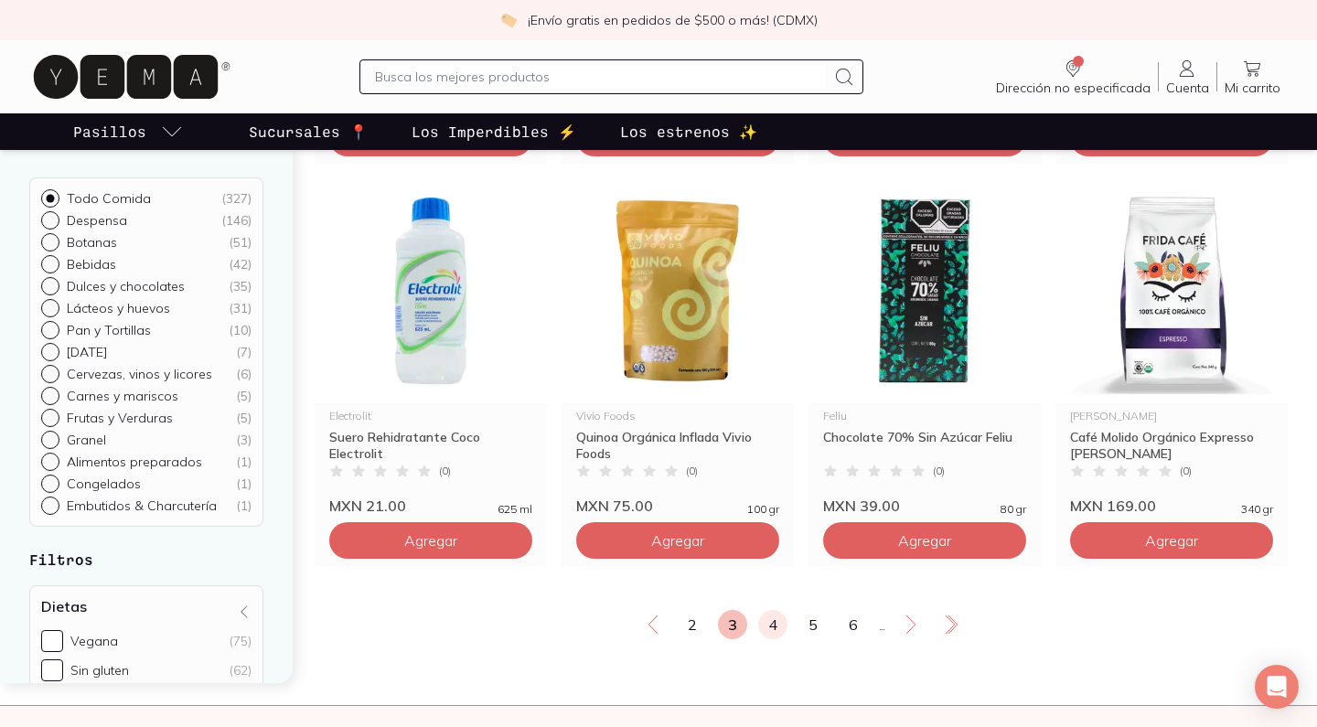
click at [766, 615] on link "4" at bounding box center [772, 624] width 29 height 29
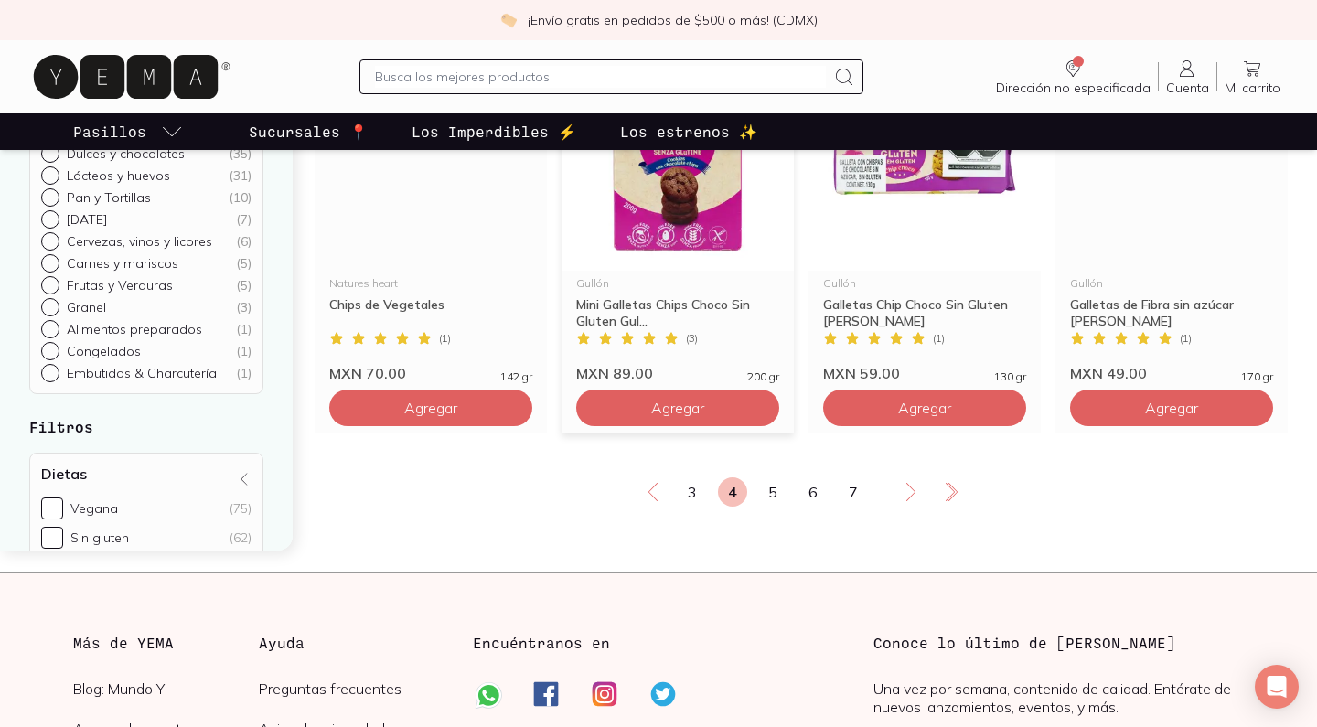
scroll to position [3190, 0]
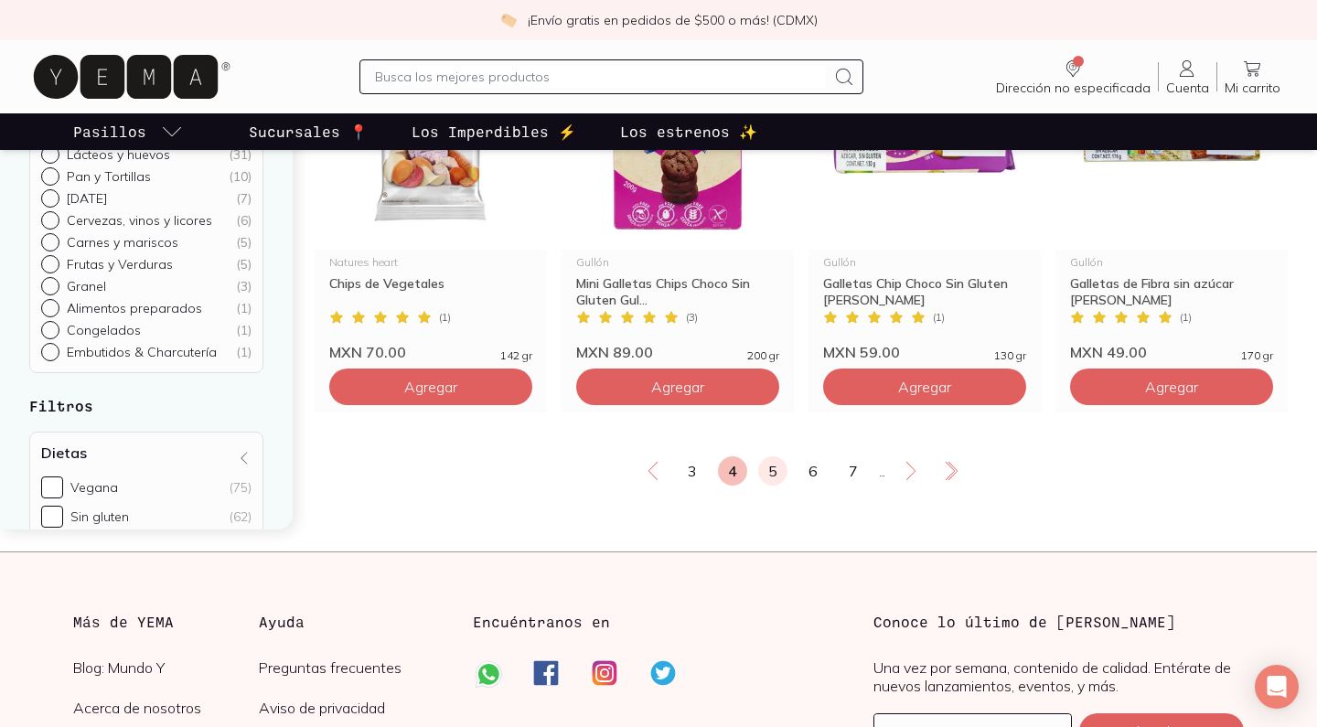
click at [774, 478] on link "5" at bounding box center [772, 470] width 29 height 29
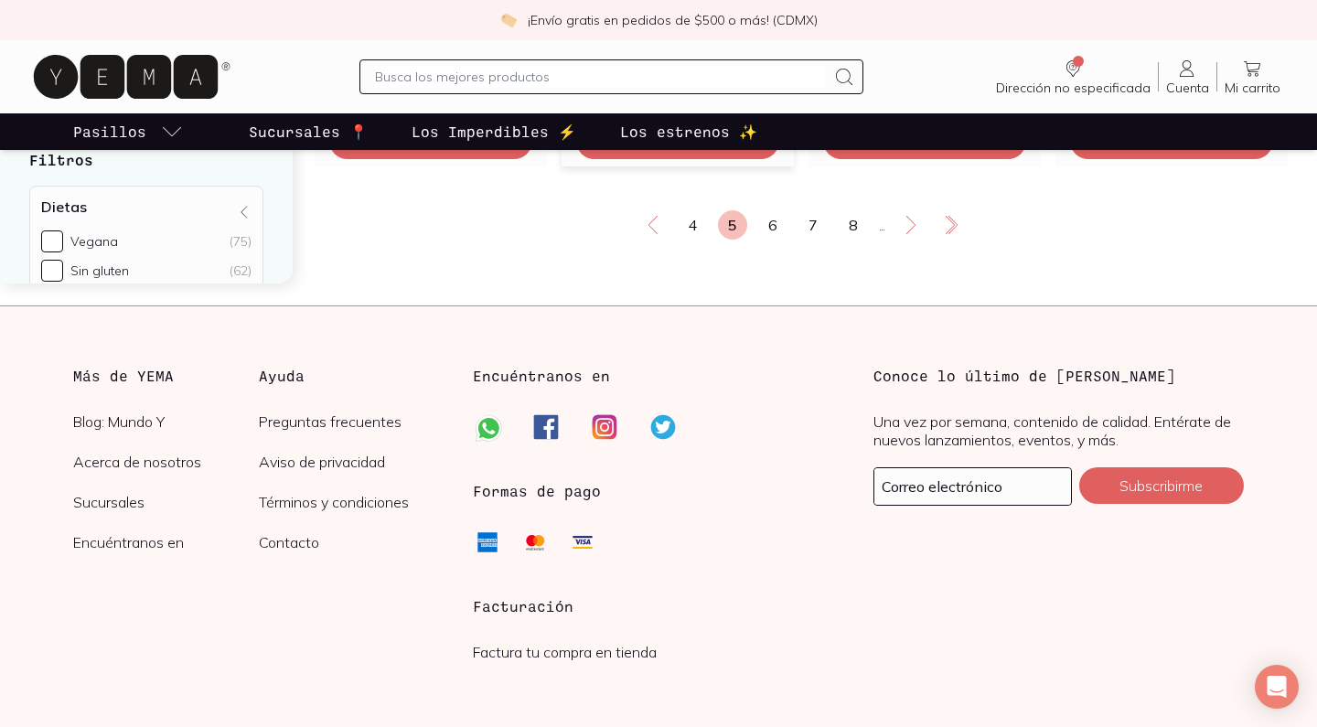
scroll to position [3460, 0]
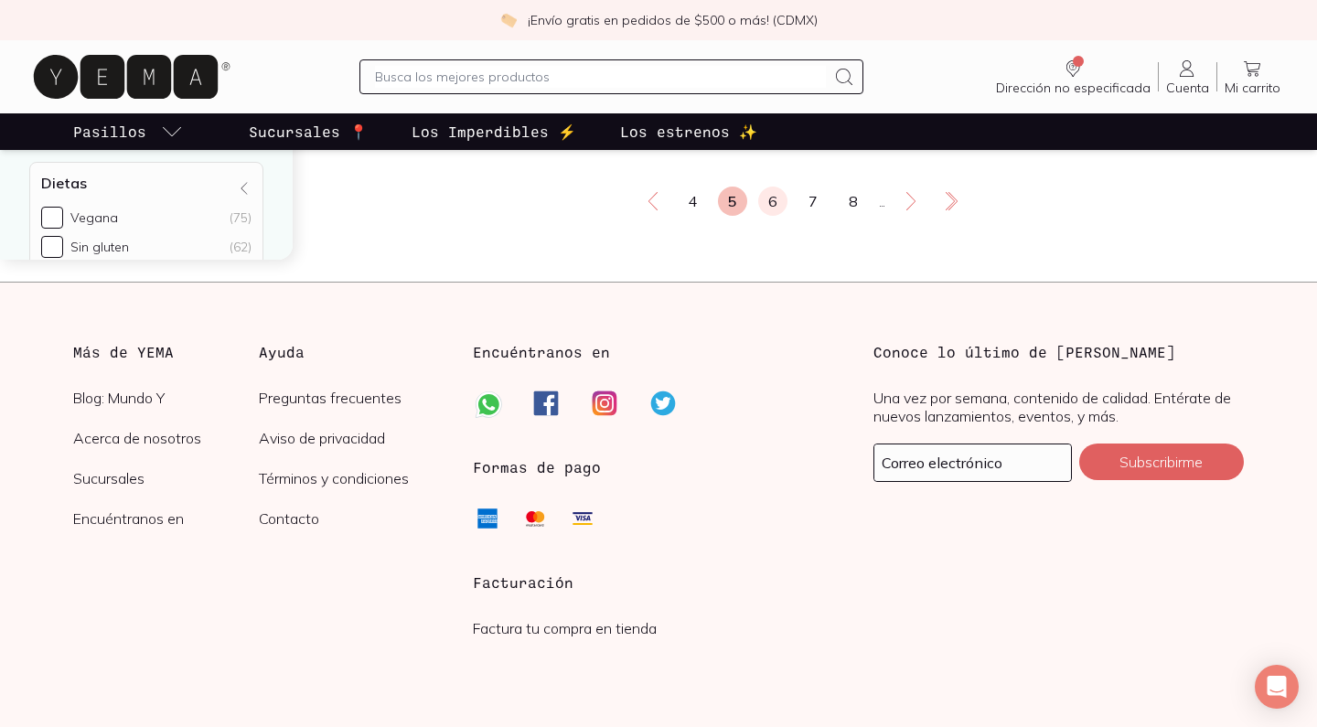
click at [777, 189] on link "6" at bounding box center [772, 201] width 29 height 29
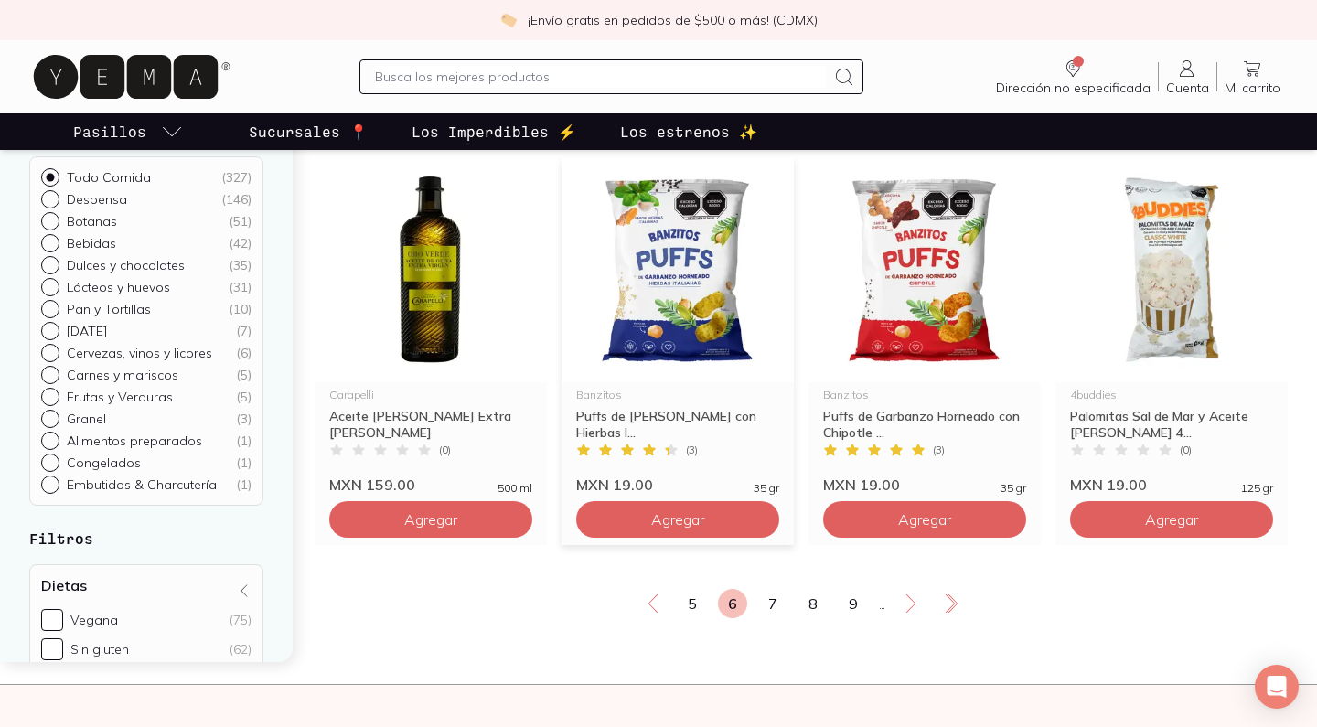
scroll to position [3059, 0]
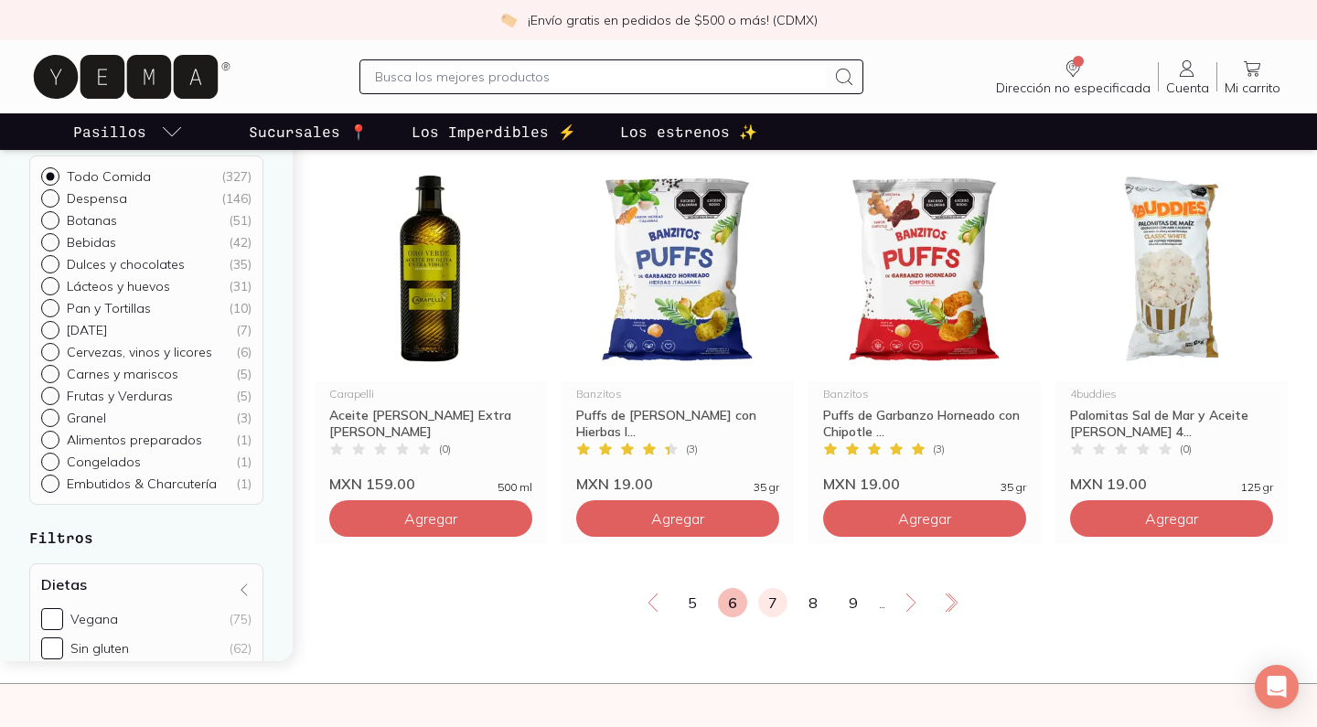
click at [775, 606] on link "7" at bounding box center [772, 602] width 29 height 29
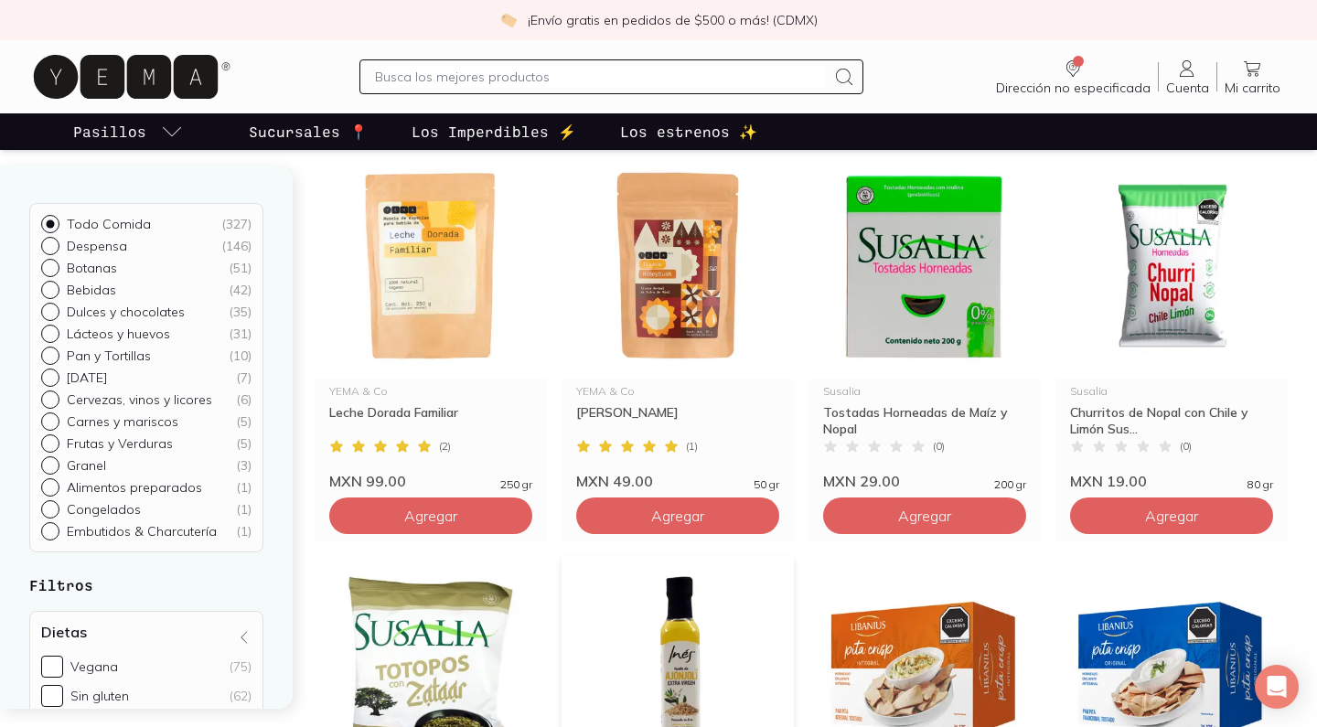
scroll to position [1050, 0]
click at [671, 312] on img at bounding box center [678, 265] width 232 height 225
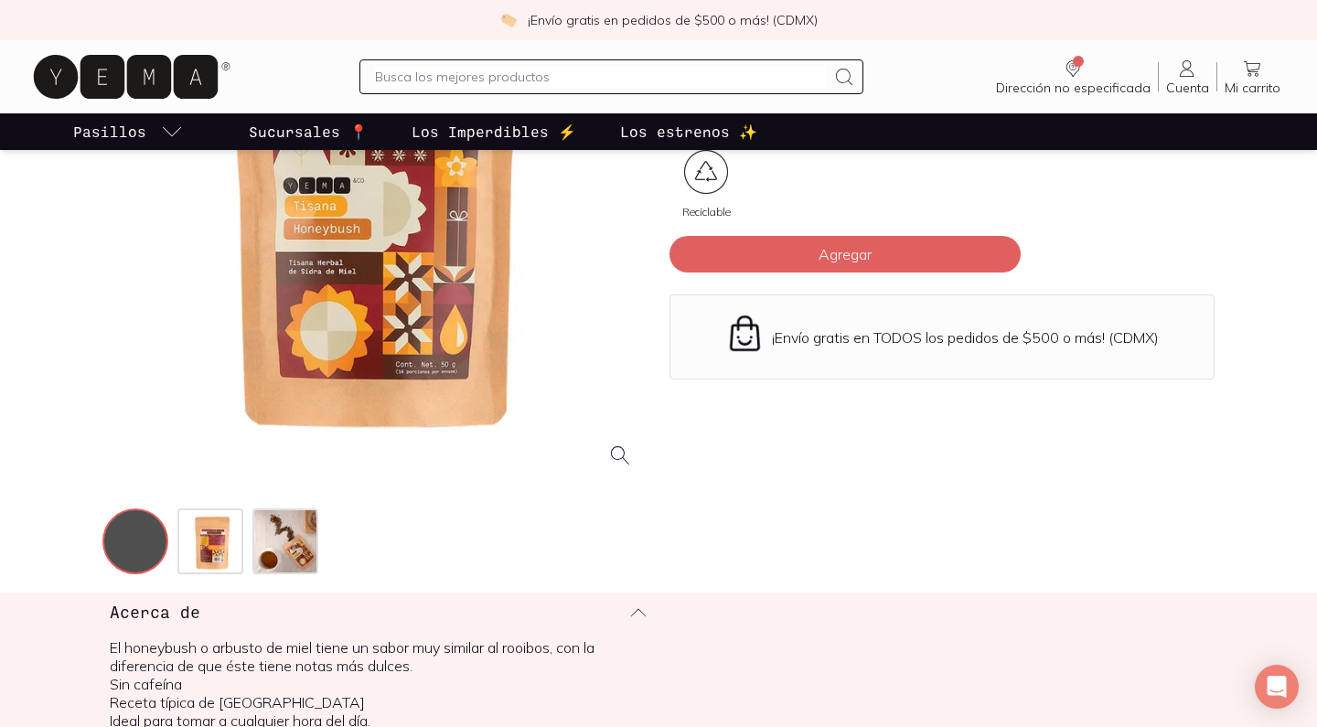
scroll to position [284, 0]
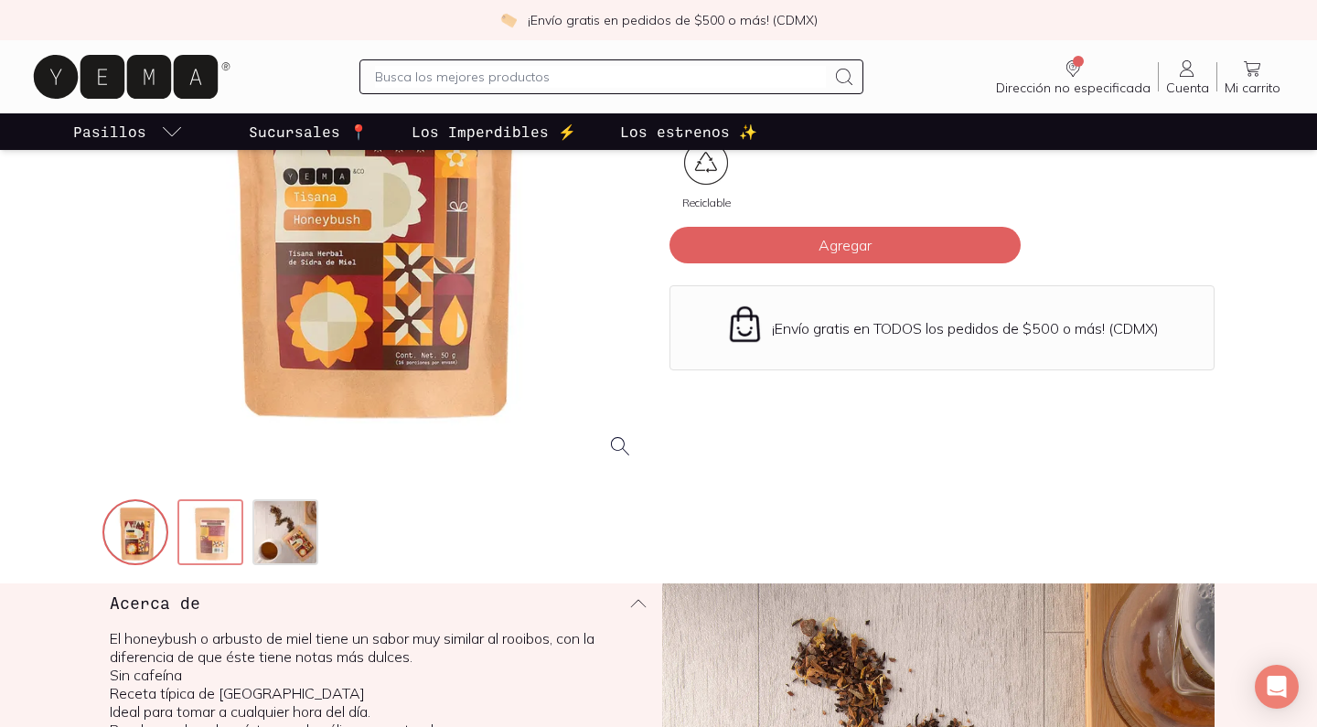
click at [220, 525] on img at bounding box center [212, 534] width 66 height 66
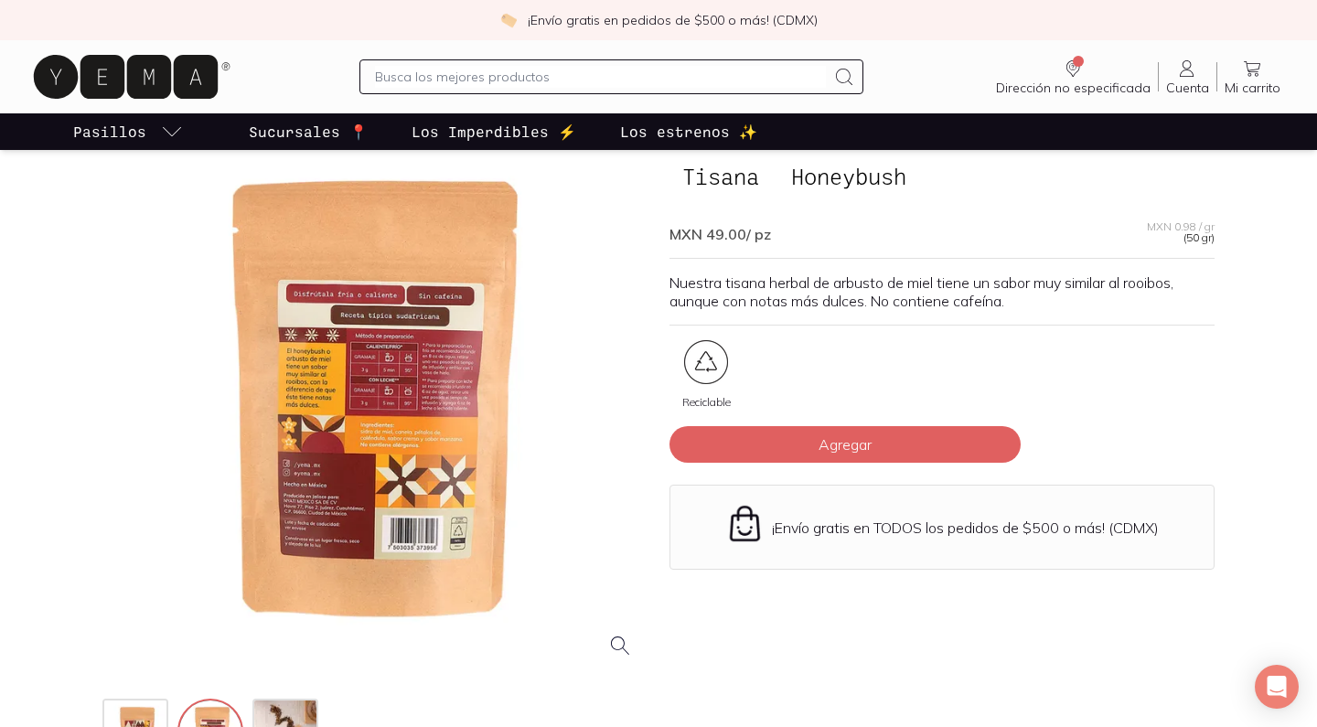
scroll to position [85, 0]
click at [325, 369] on div at bounding box center [374, 400] width 545 height 545
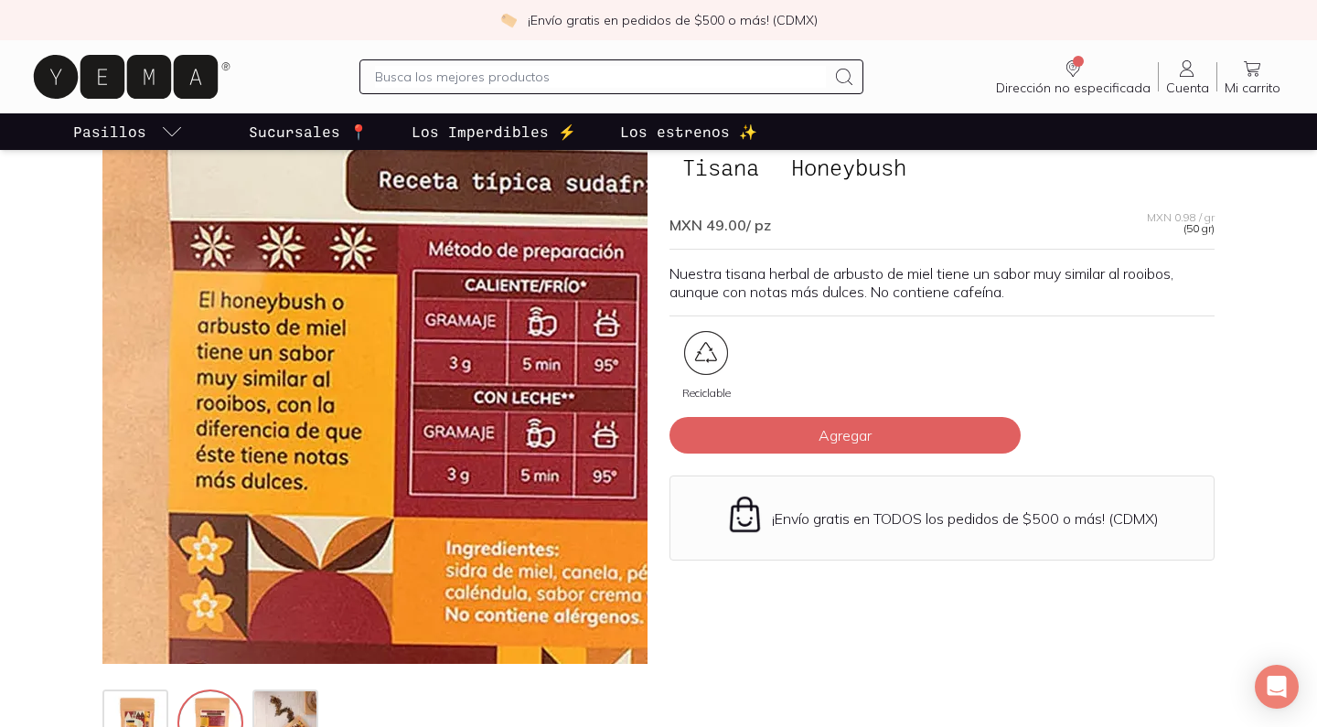
scroll to position [94, 0]
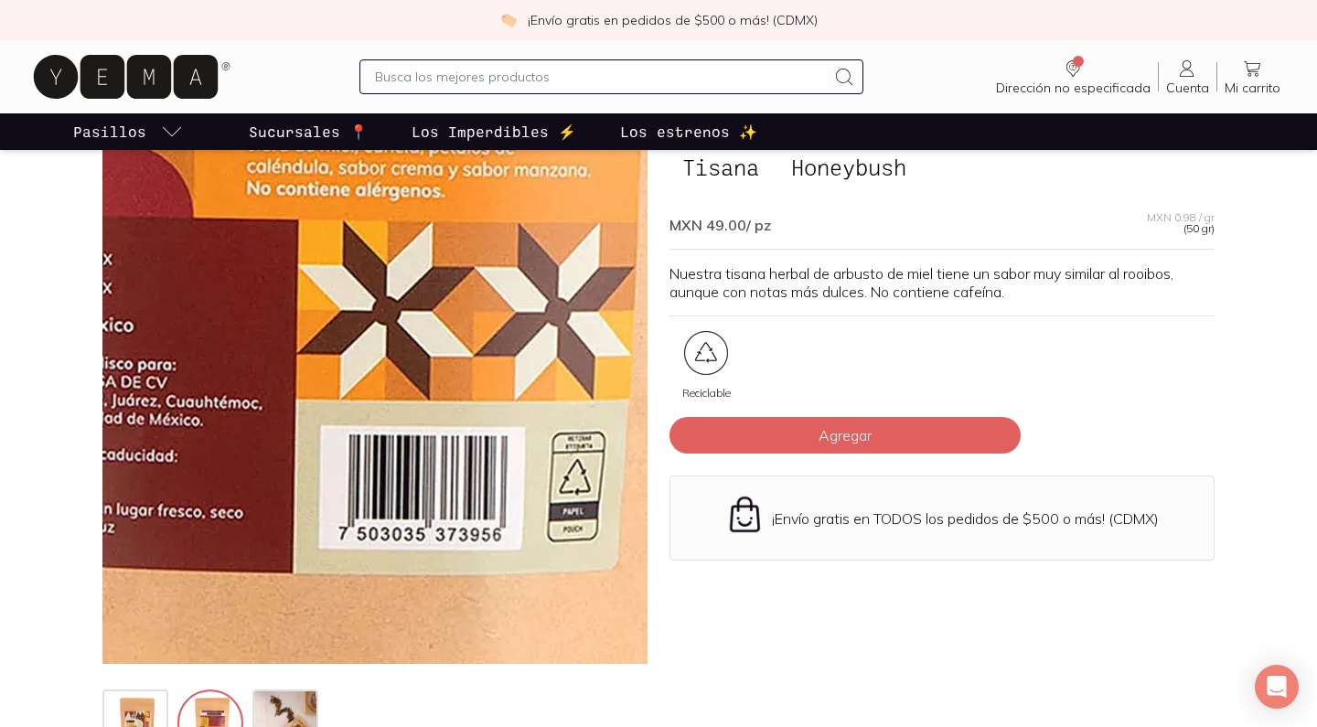
click at [409, 541] on img at bounding box center [295, 40] width 1829 height 1829
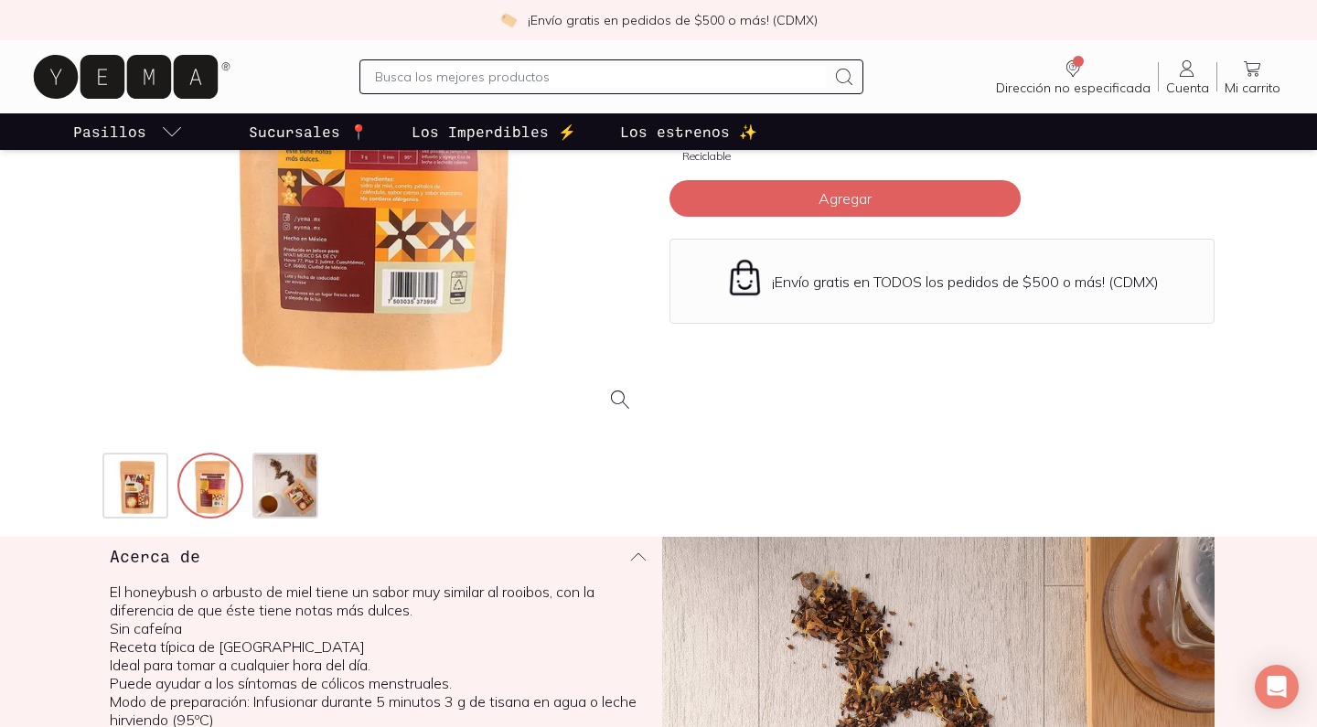
scroll to position [340, 0]
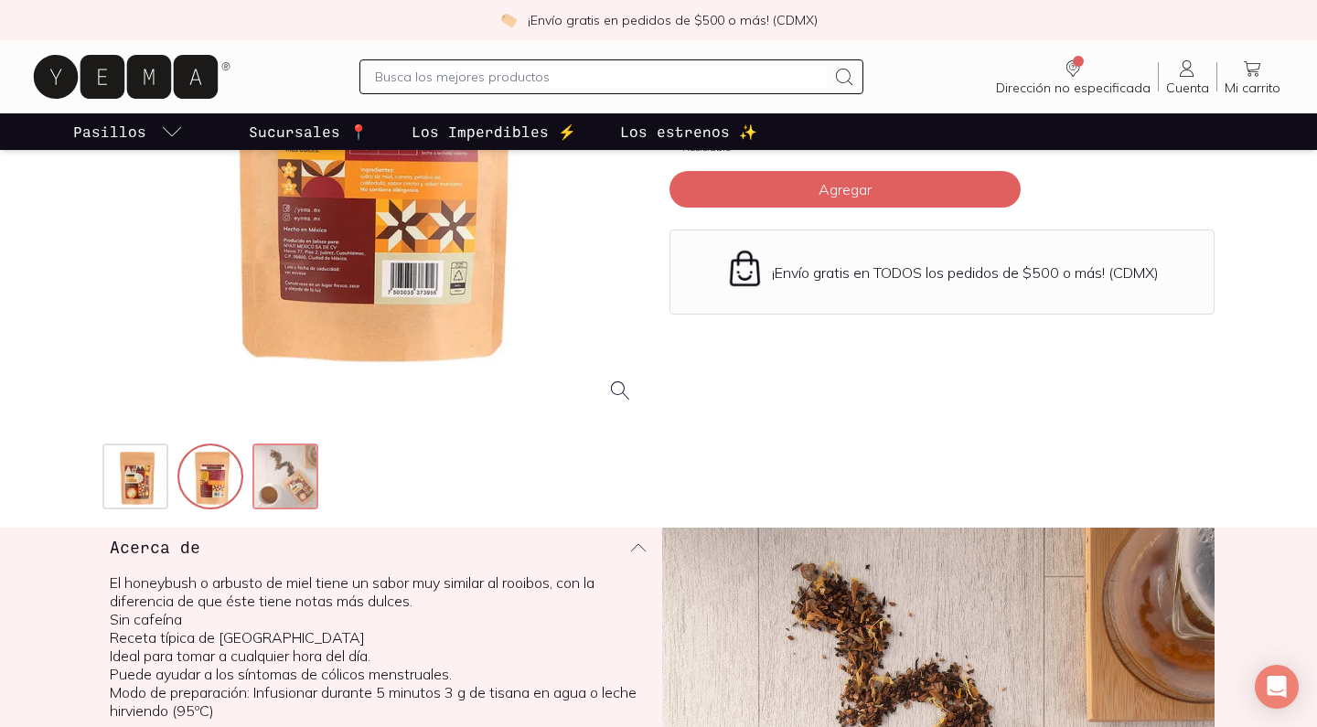
click at [286, 472] on img at bounding box center [287, 478] width 66 height 66
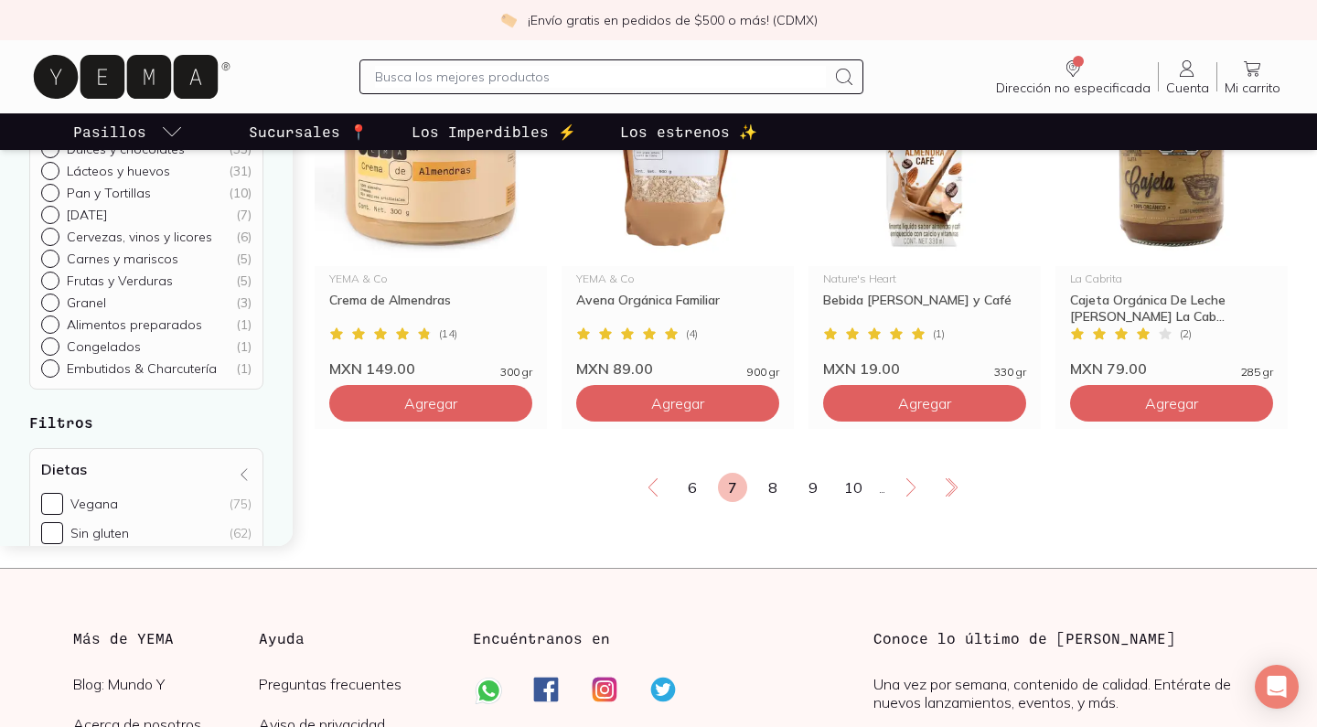
scroll to position [3177, 0]
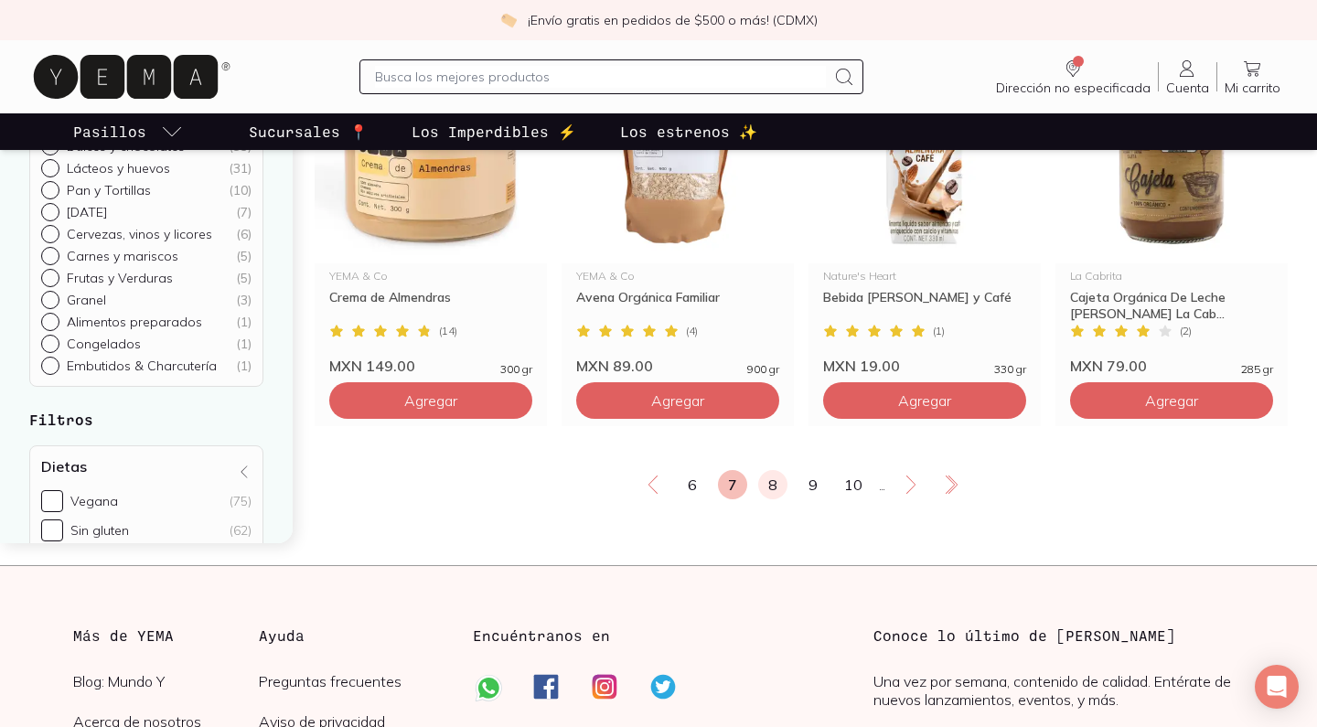
click at [769, 486] on link "8" at bounding box center [772, 484] width 29 height 29
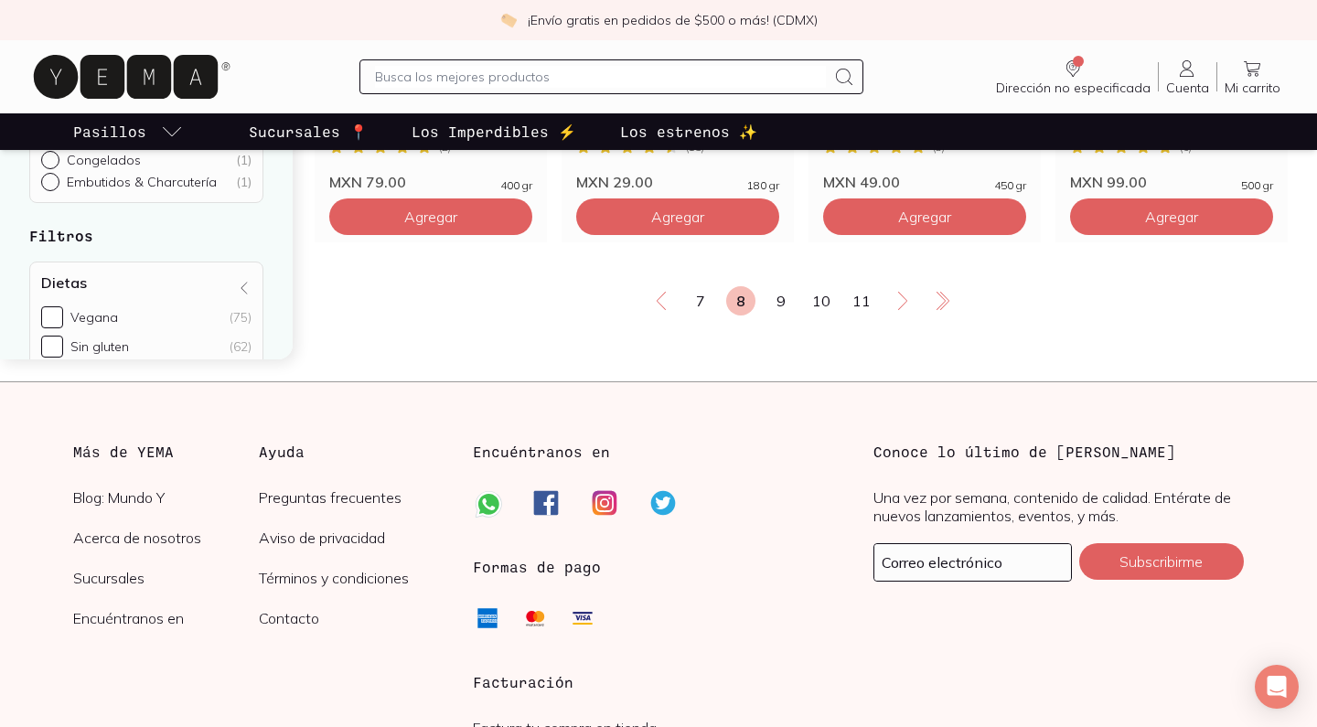
scroll to position [3292, 0]
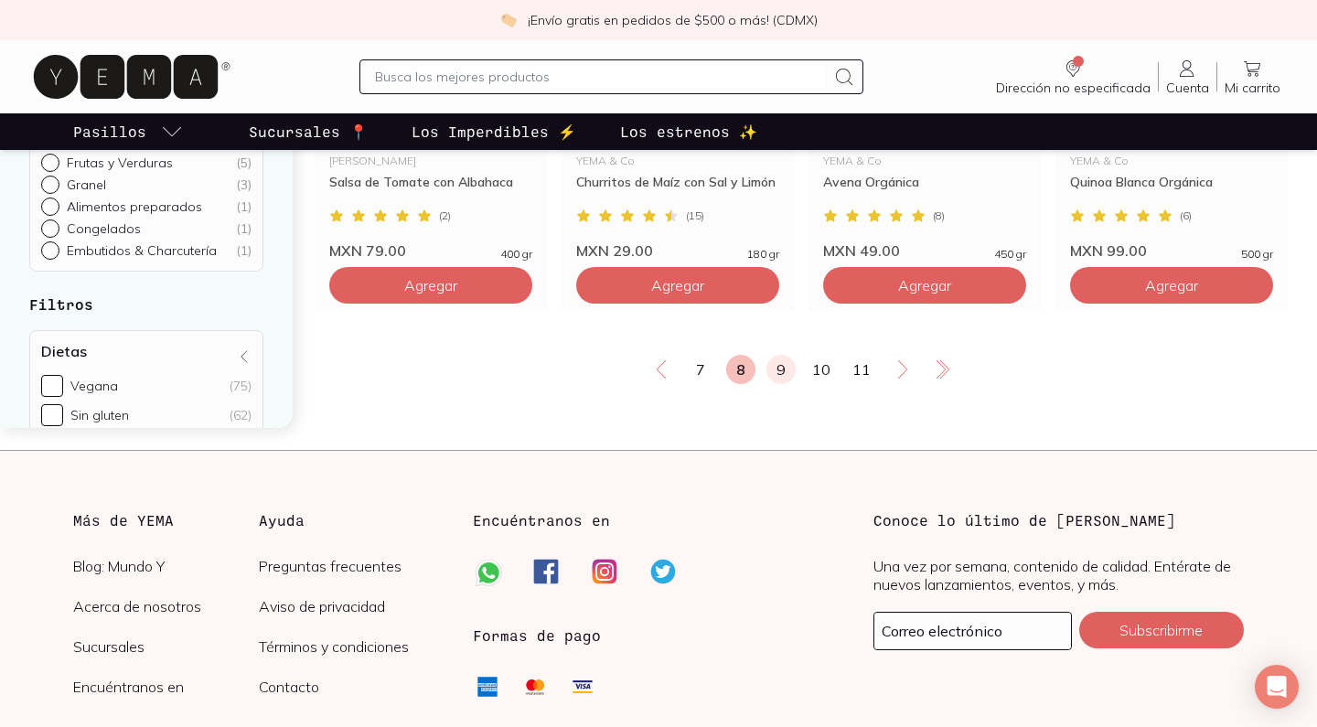
click at [777, 375] on link "9" at bounding box center [780, 369] width 29 height 29
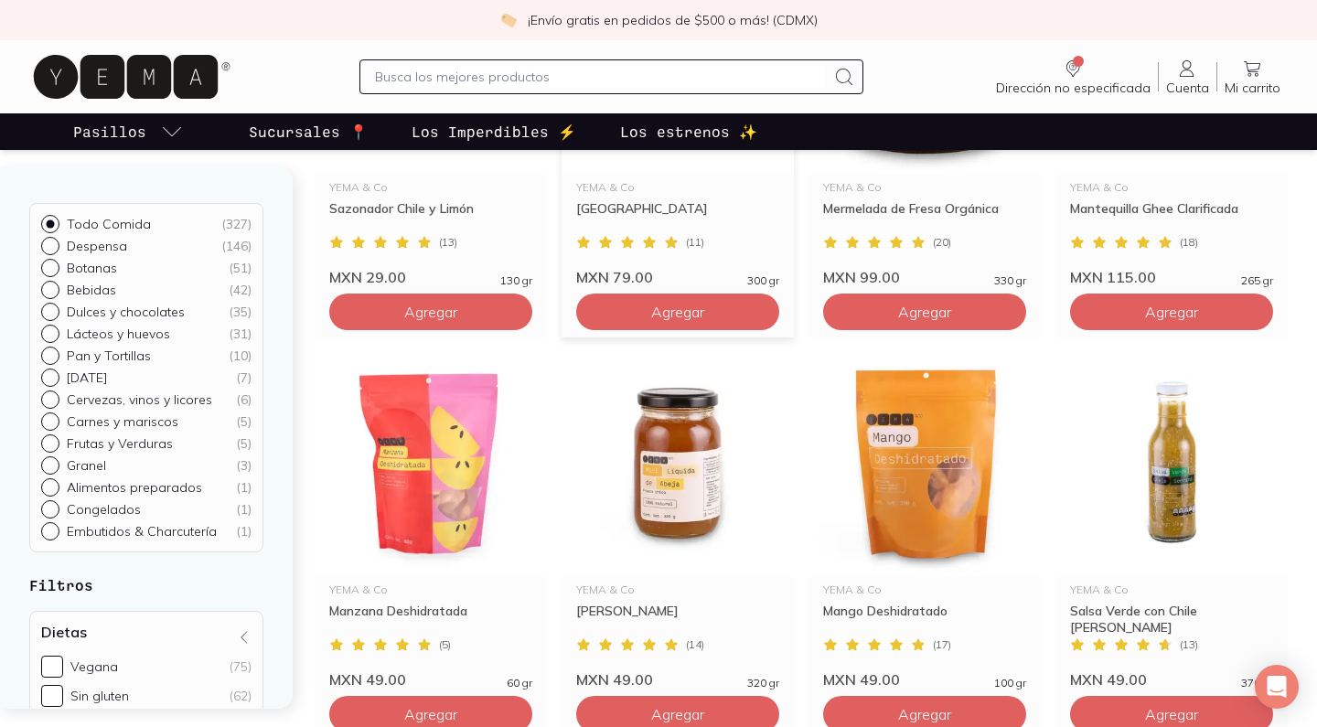
scroll to position [1280, 0]
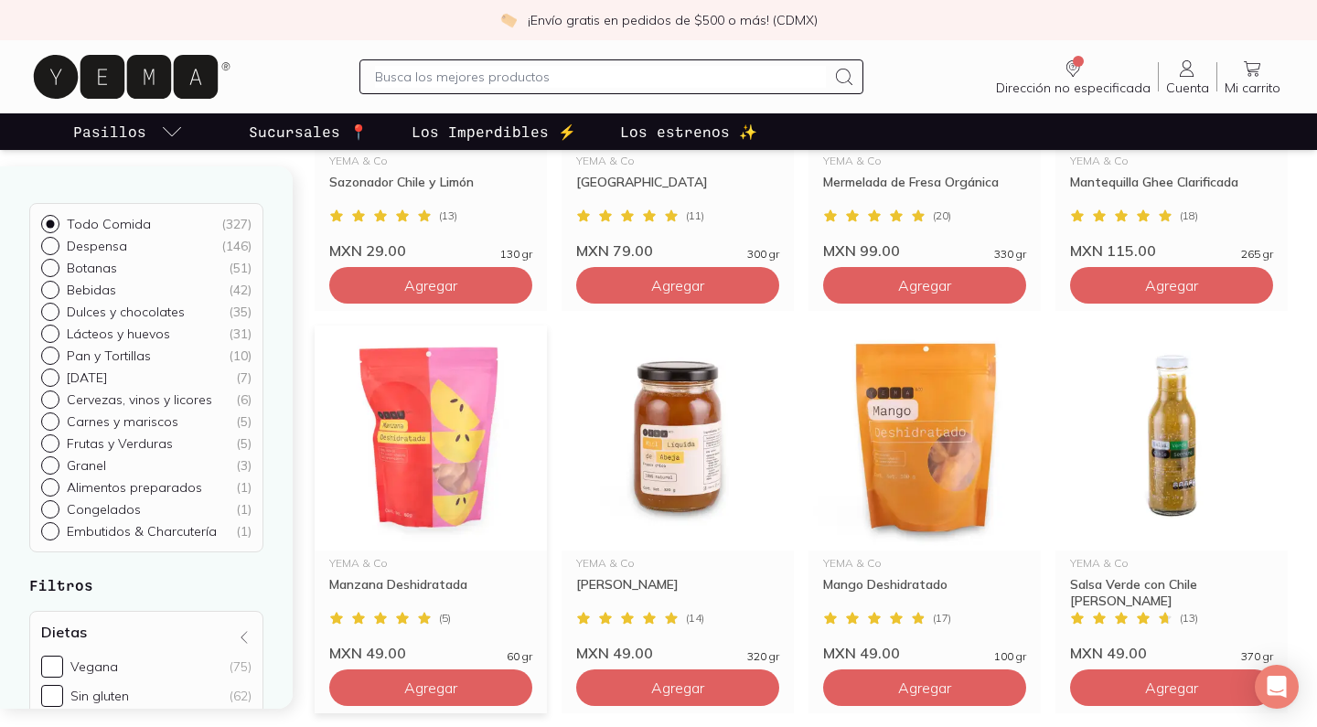
click at [458, 400] on img at bounding box center [431, 438] width 232 height 225
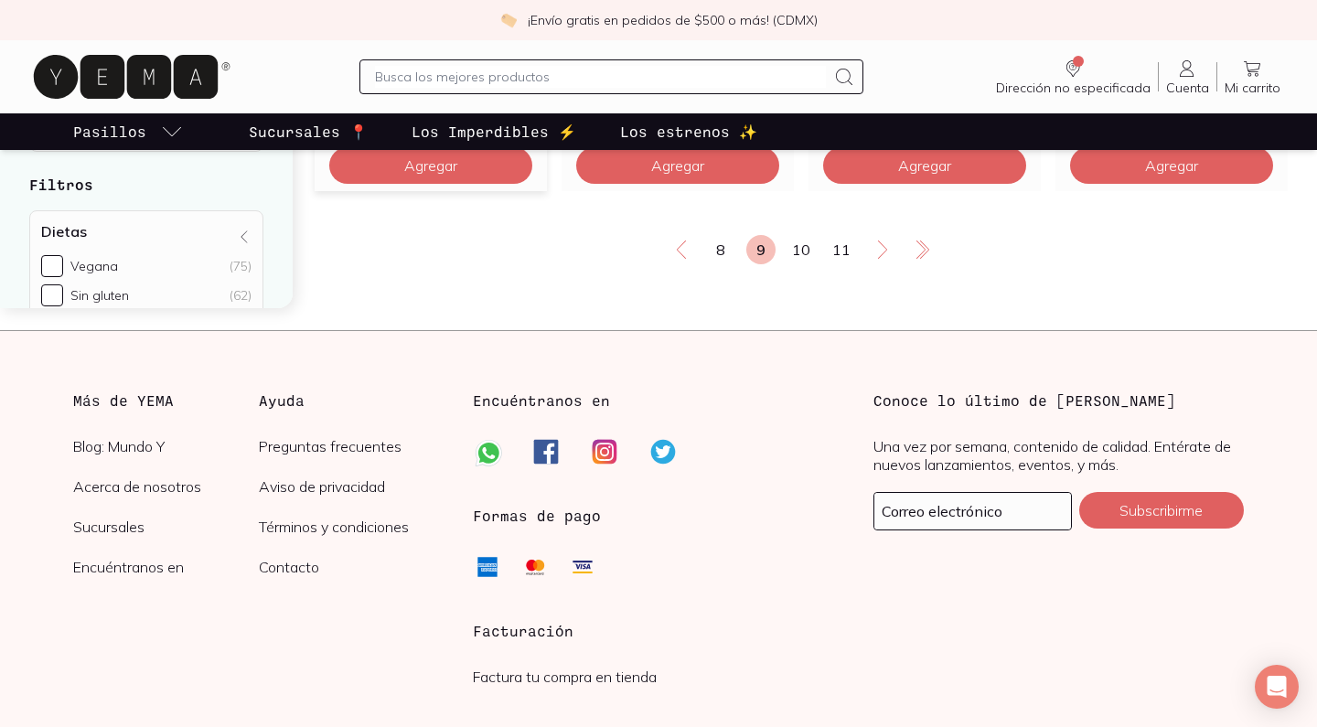
scroll to position [3454, 0]
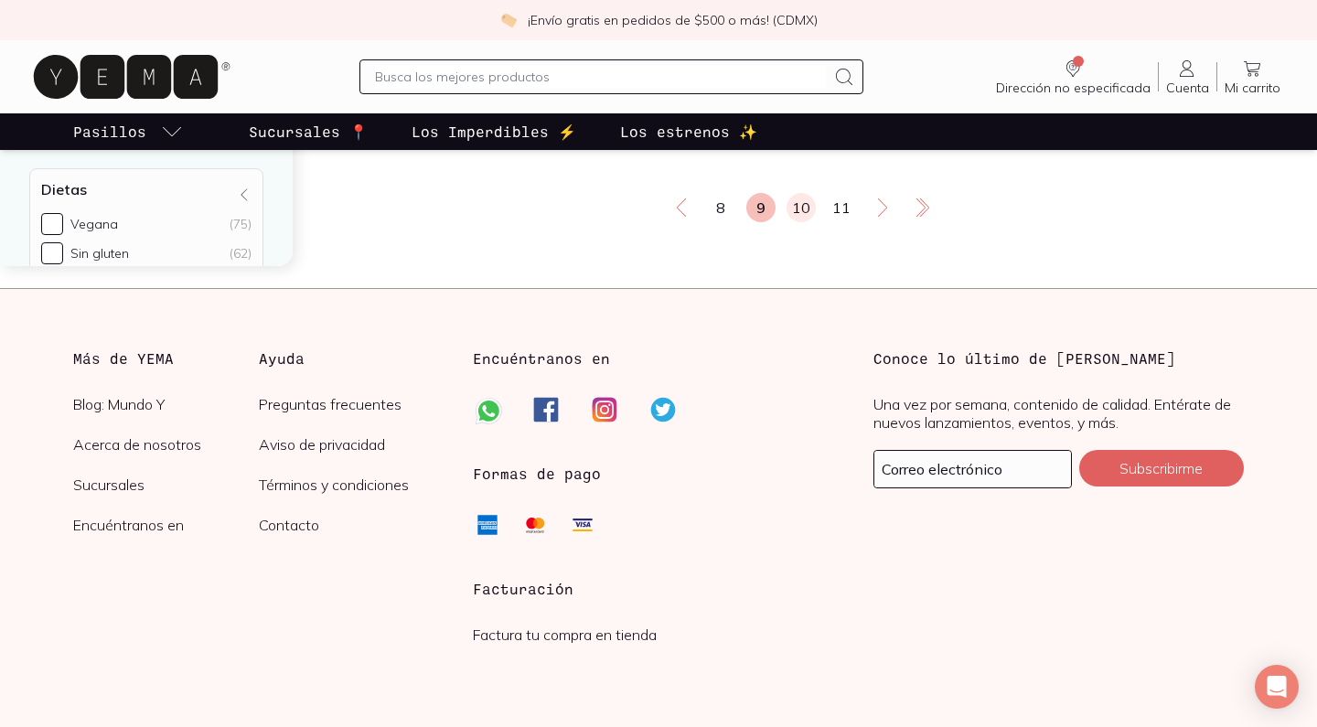
click at [794, 203] on link "10" at bounding box center [801, 207] width 29 height 29
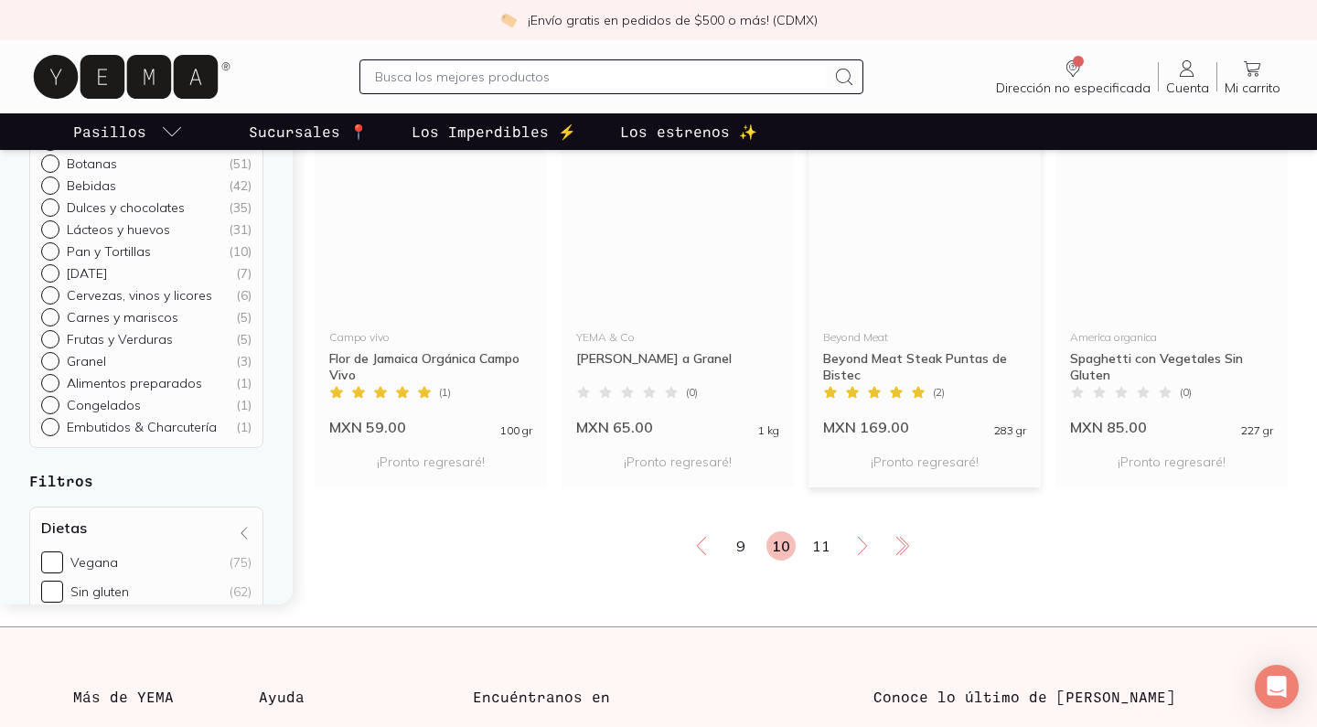
scroll to position [3138, 0]
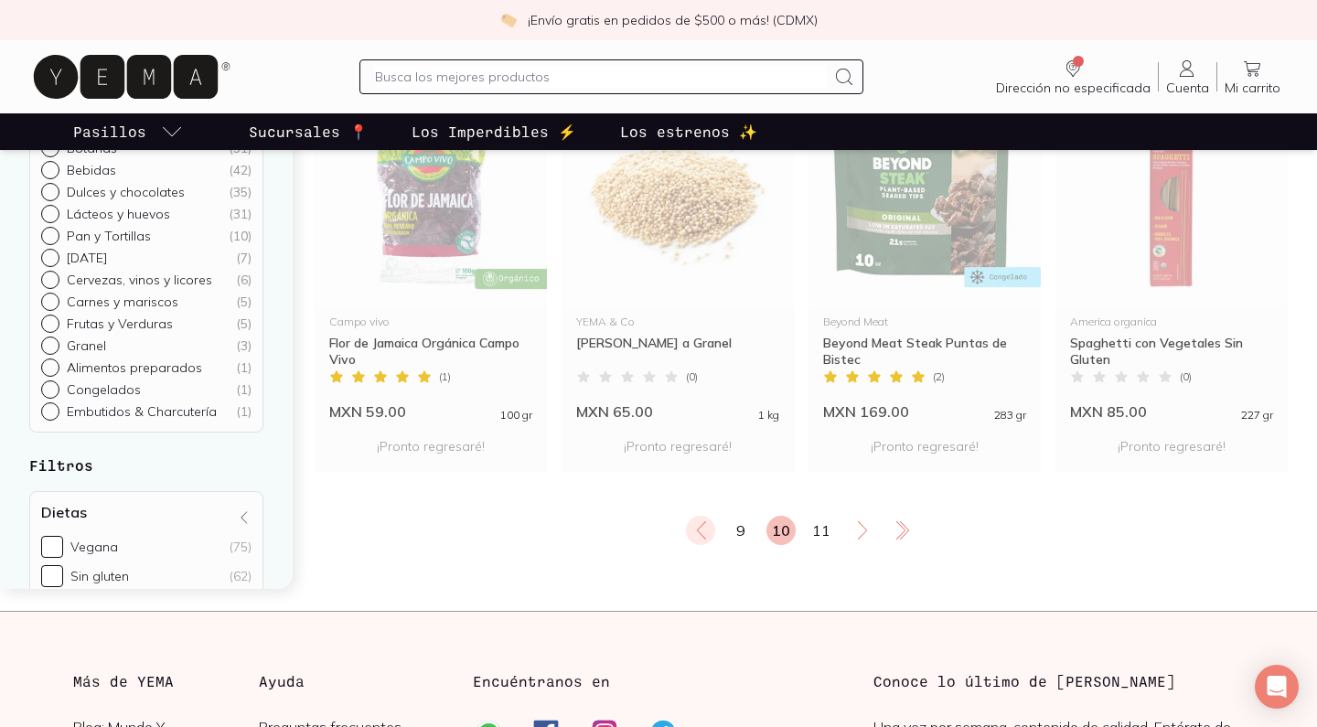
click at [699, 532] on icon at bounding box center [701, 530] width 9 height 18
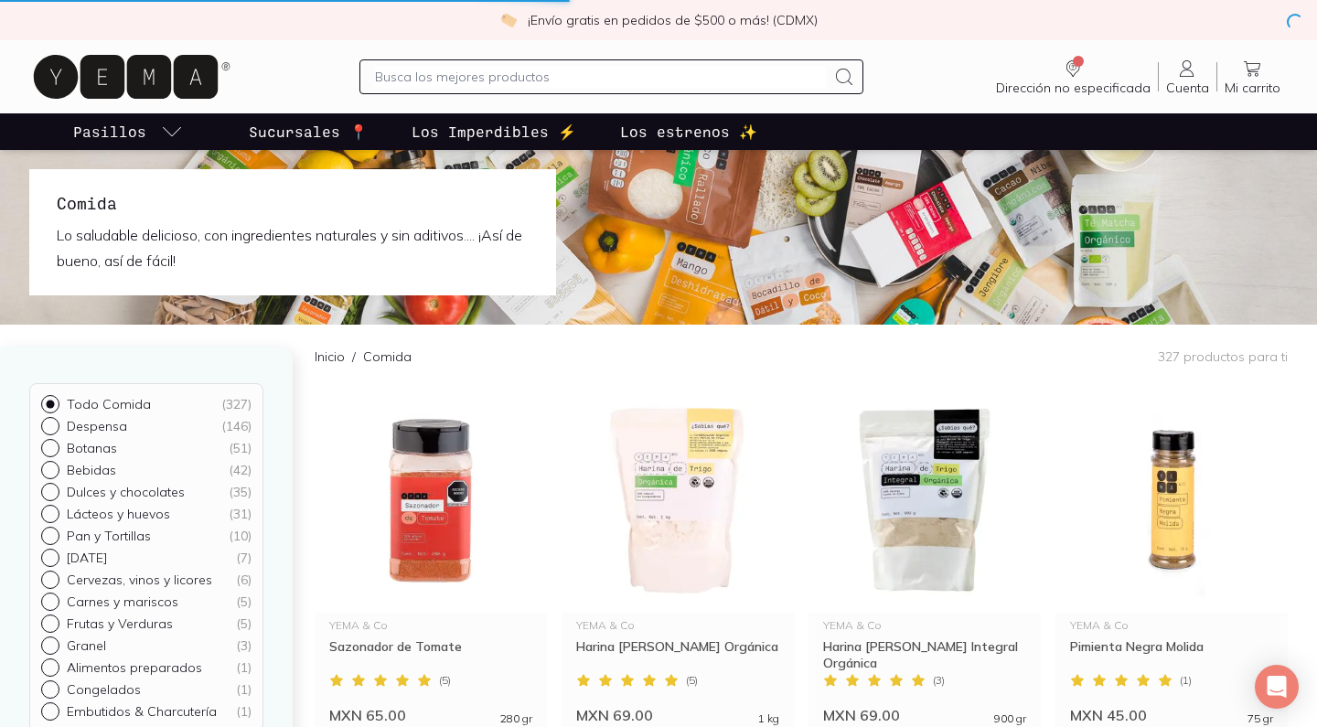
scroll to position [0, 0]
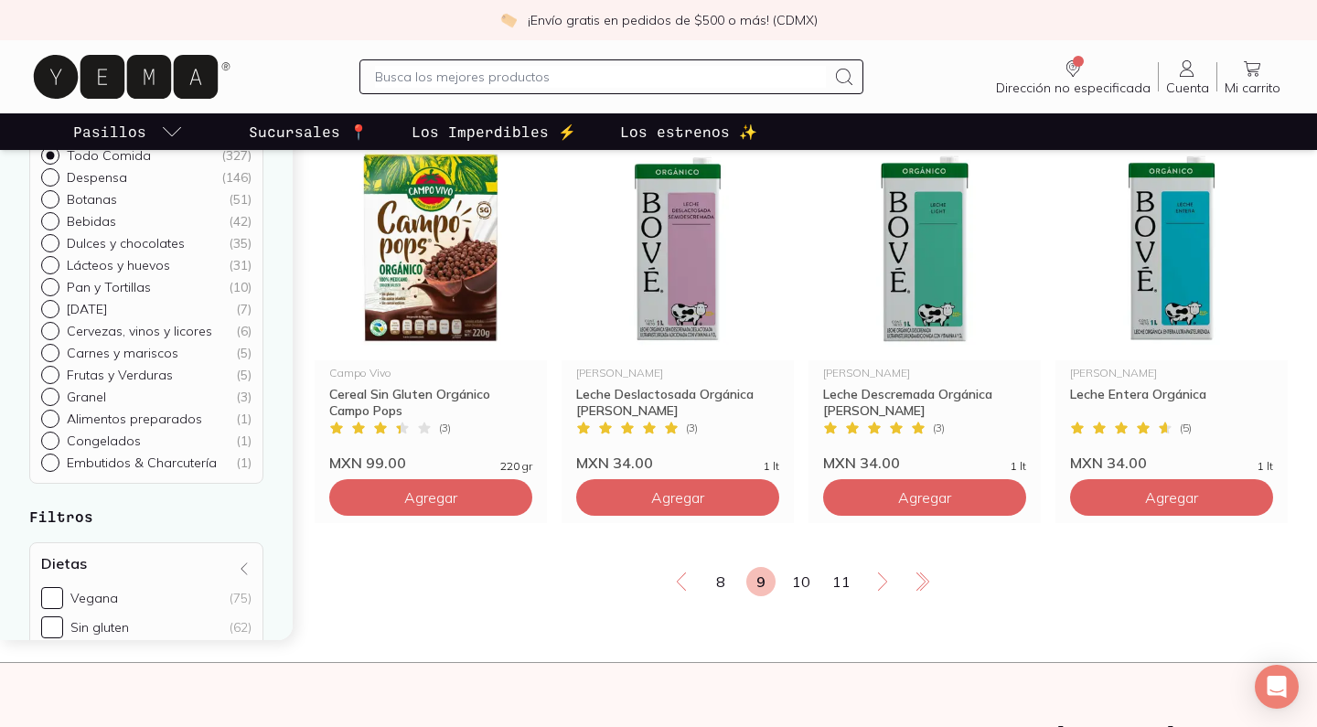
scroll to position [3148, 0]
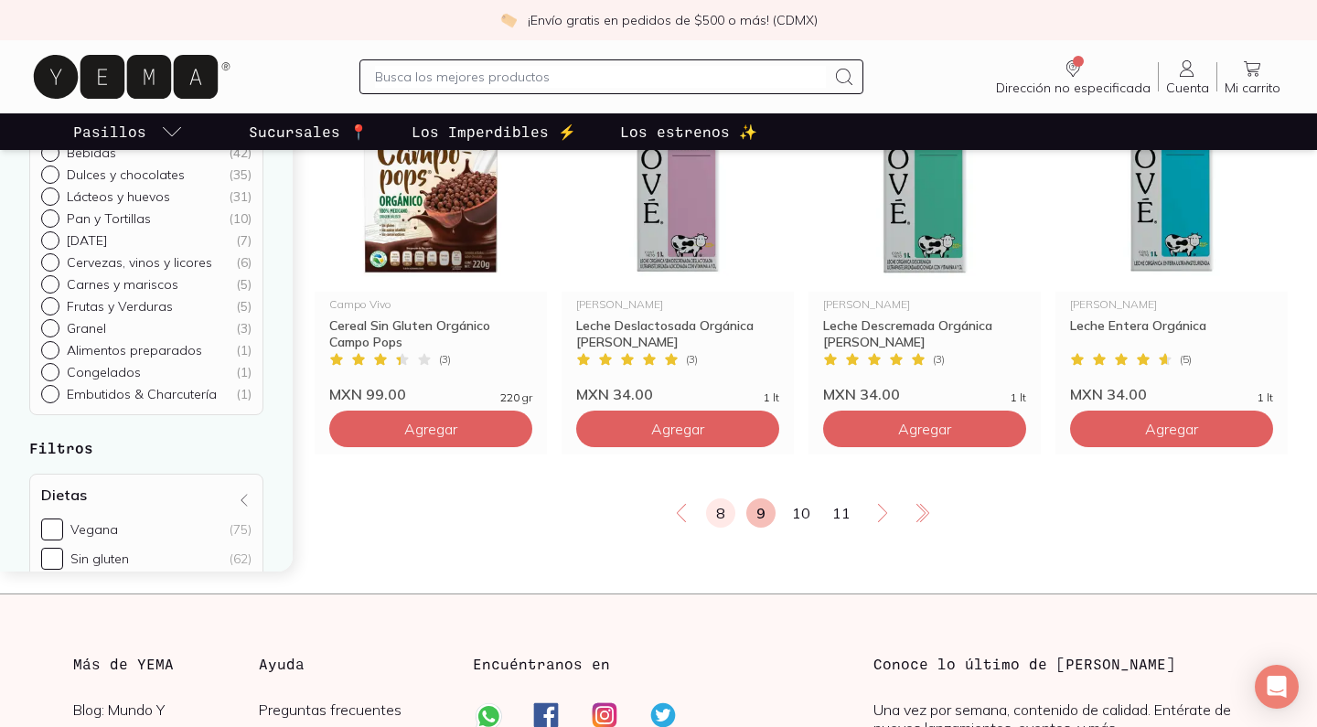
click at [717, 512] on link "8" at bounding box center [720, 512] width 29 height 29
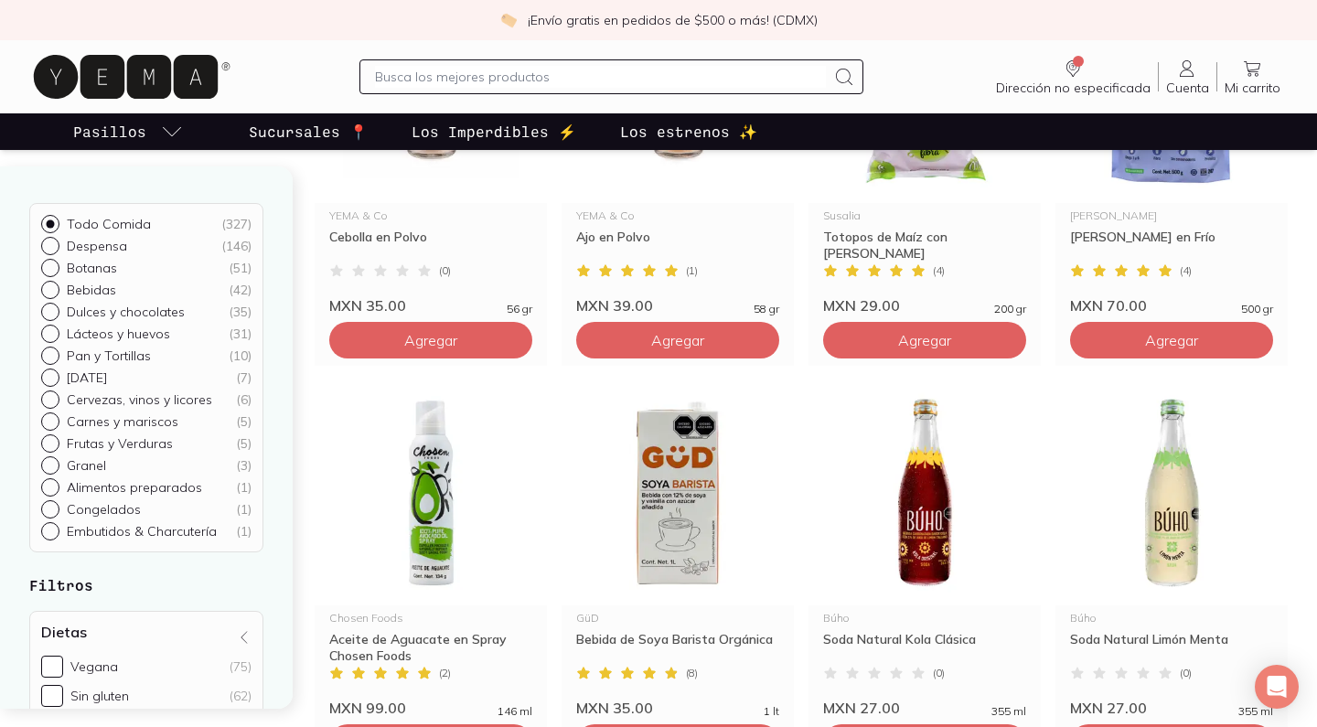
scroll to position [1997, 0]
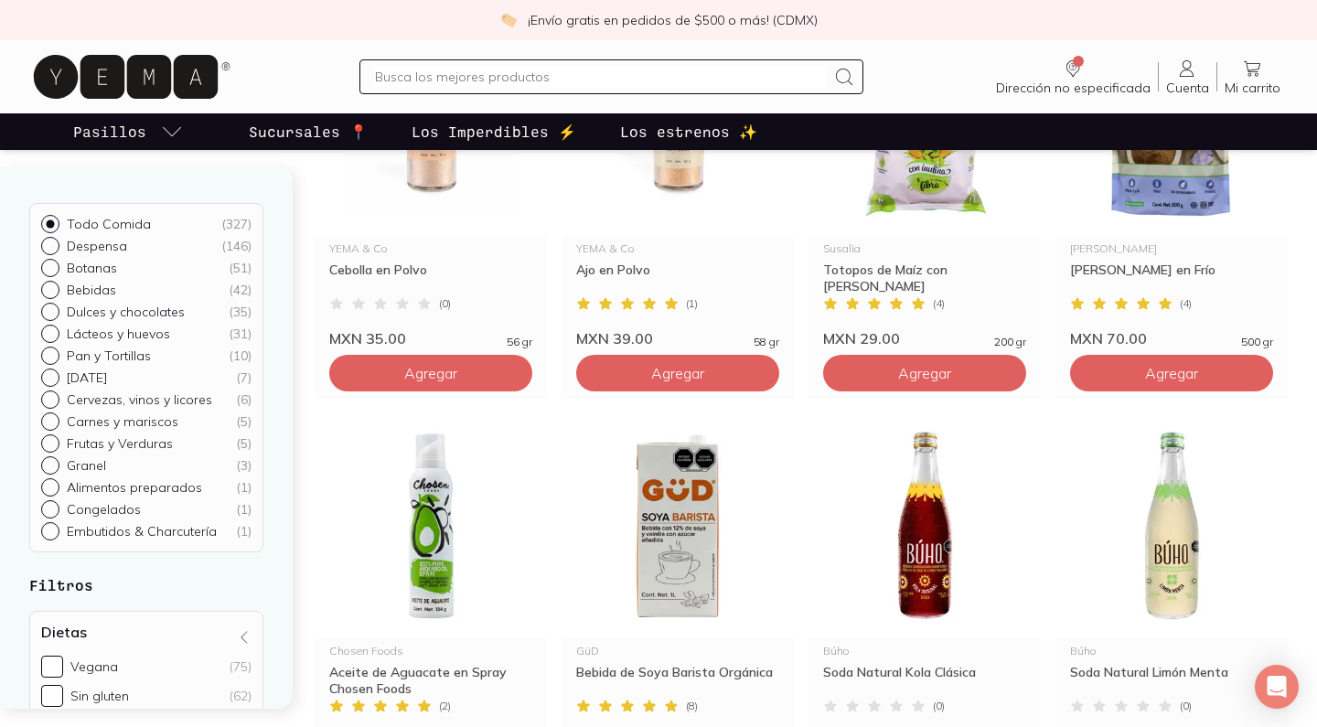
click at [93, 264] on p "Botanas" at bounding box center [92, 268] width 50 height 16
click at [56, 264] on input "Botanas ( 51 )" at bounding box center [48, 266] width 15 height 15
radio input "true"
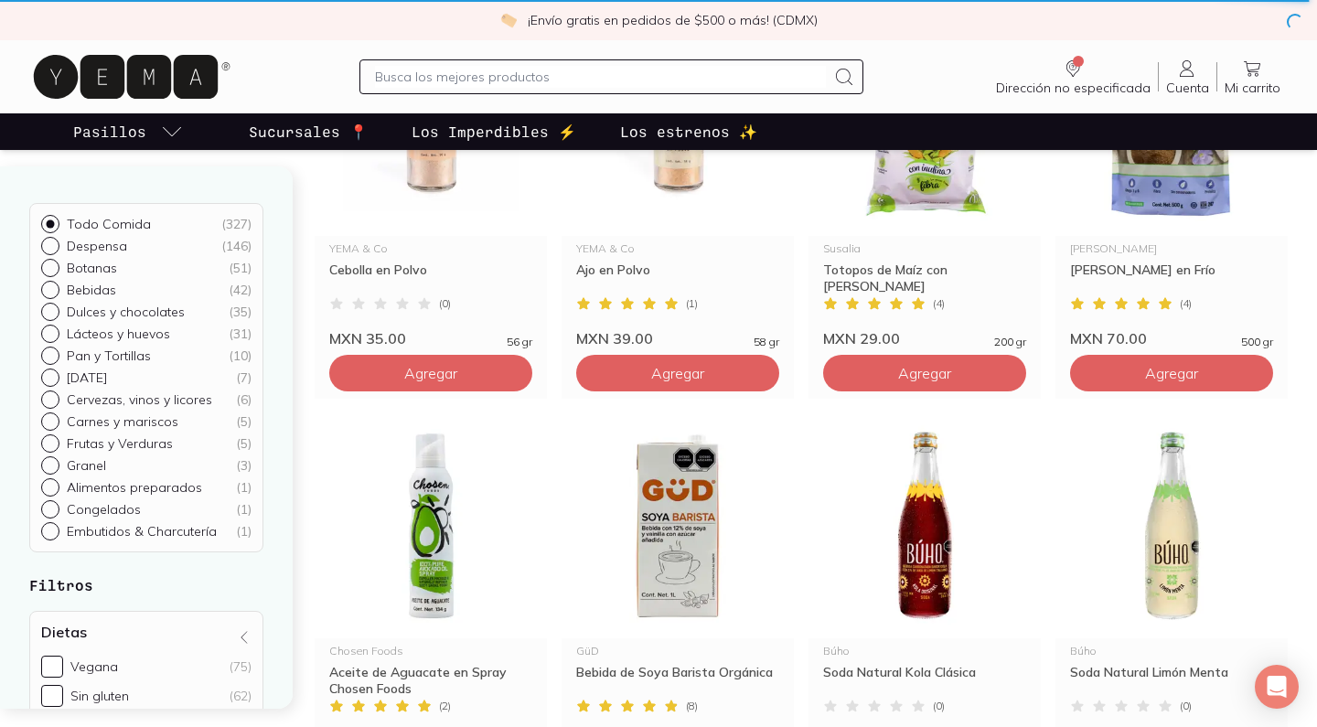
click at [51, 242] on input "Despensa ( 146 )" at bounding box center [48, 244] width 15 height 15
radio input "true"
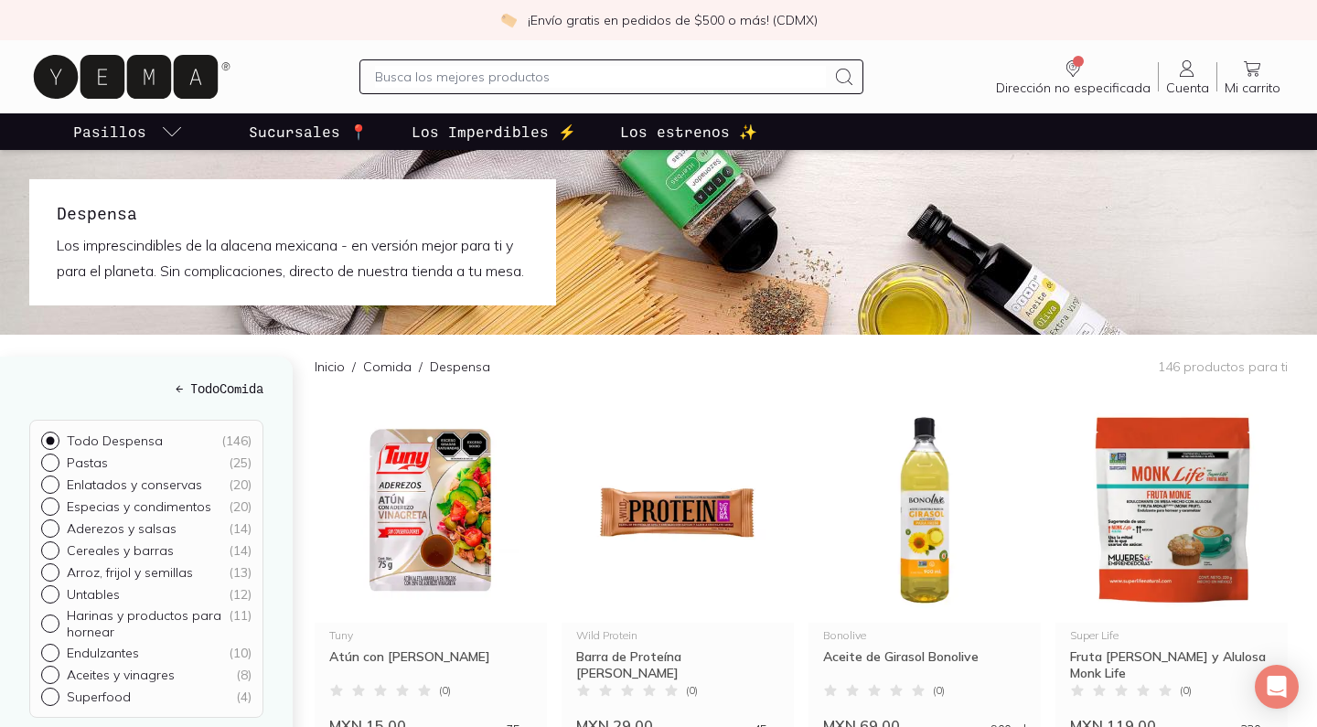
click at [217, 398] on h5 "← Todo Comida" at bounding box center [146, 388] width 234 height 19
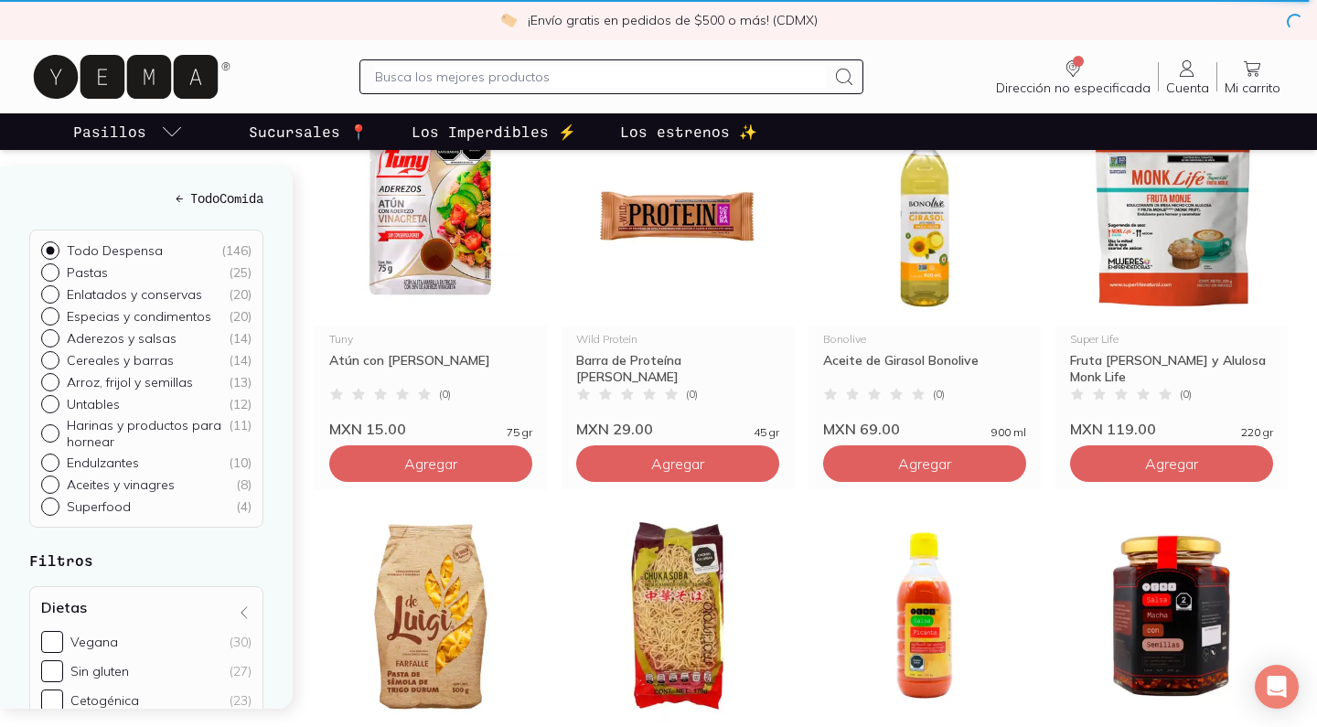
scroll to position [396, 0]
